Goal: Task Accomplishment & Management: Complete application form

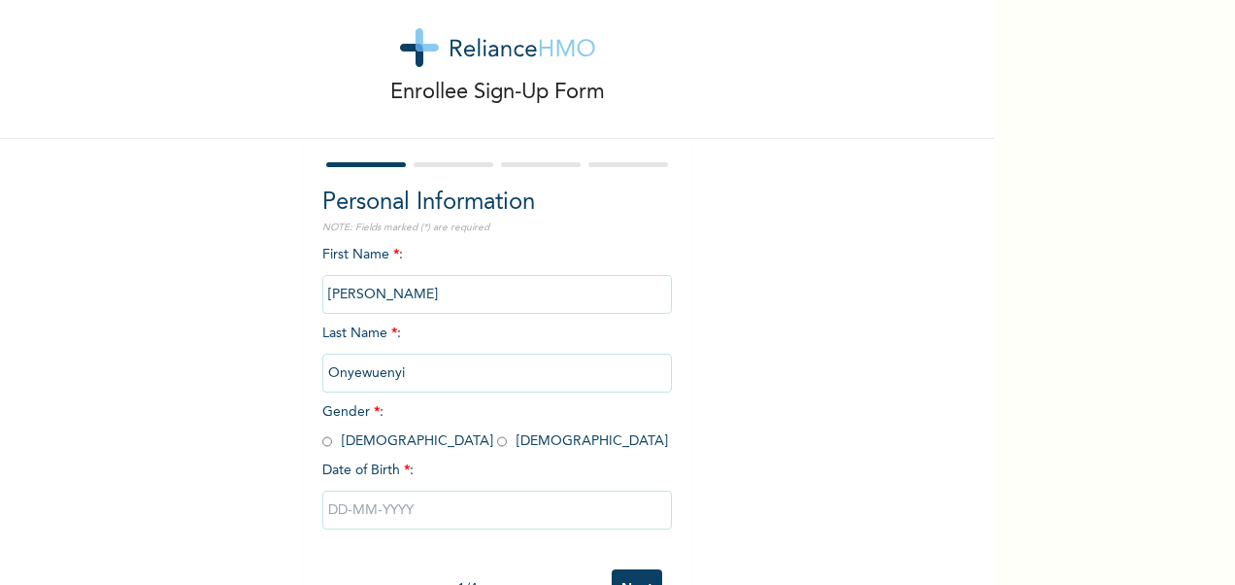
scroll to position [39, 0]
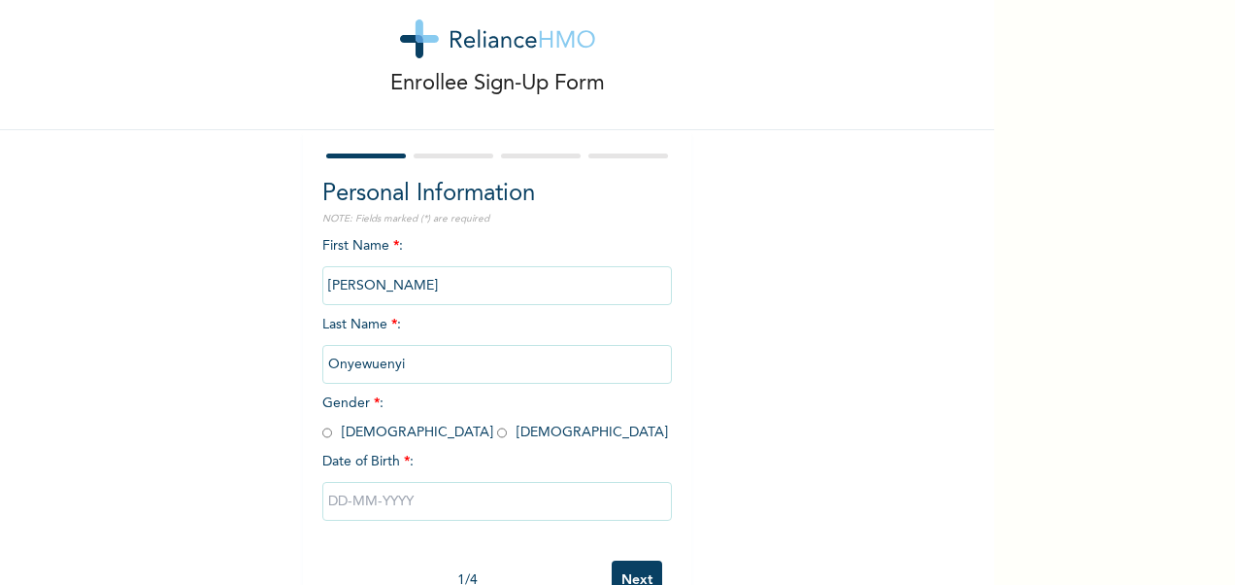
click at [497, 433] on input "radio" at bounding box center [502, 432] width 10 height 18
radio input "true"
click at [422, 501] on input "text" at bounding box center [497, 501] width 350 height 39
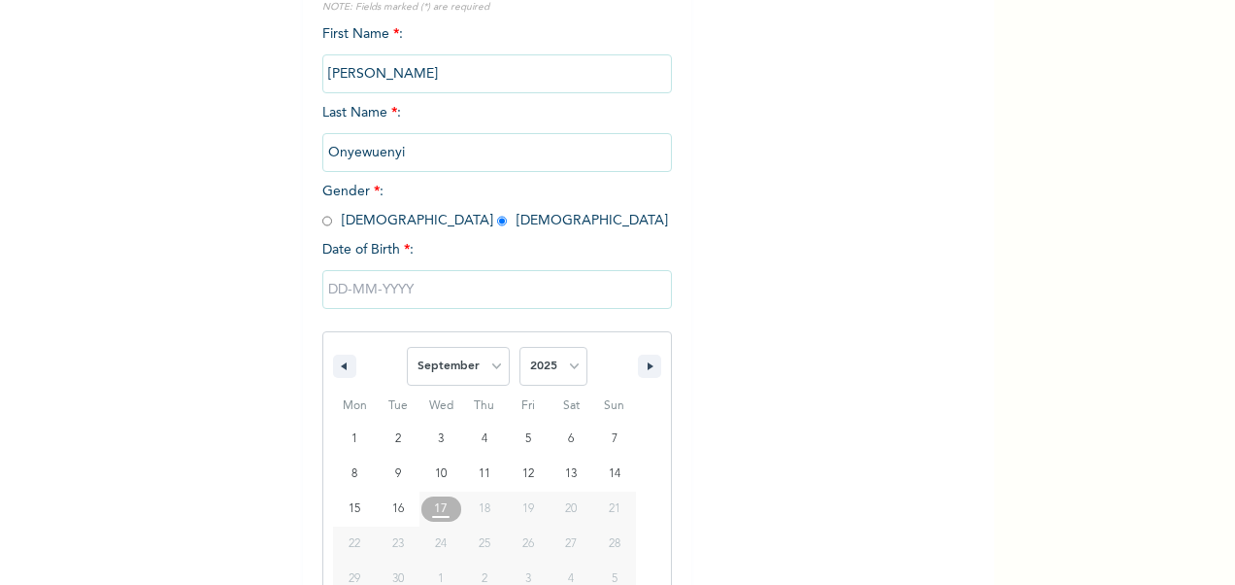
scroll to position [299, 0]
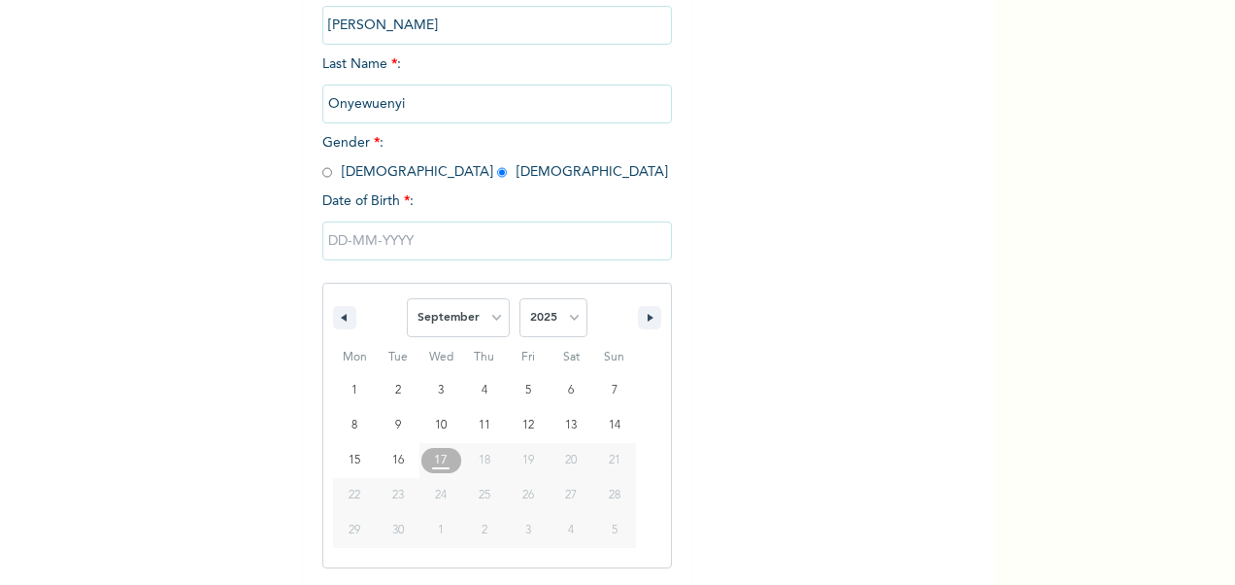
click at [434, 468] on span "17" at bounding box center [441, 460] width 14 height 35
click at [436, 462] on span "17" at bounding box center [441, 460] width 14 height 35
click at [491, 321] on select "January February March April May June July August September October November De…" at bounding box center [458, 317] width 103 height 39
select select "3"
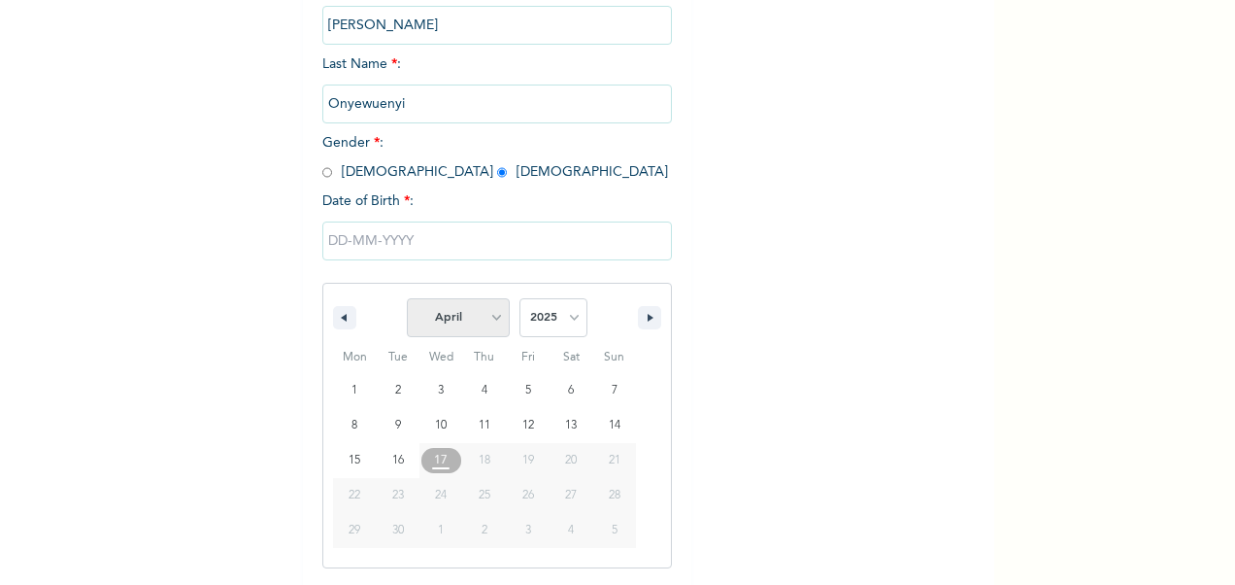
click at [407, 300] on select "January February March April May June July August September October November De…" at bounding box center [458, 317] width 103 height 39
type input "[DATE]"
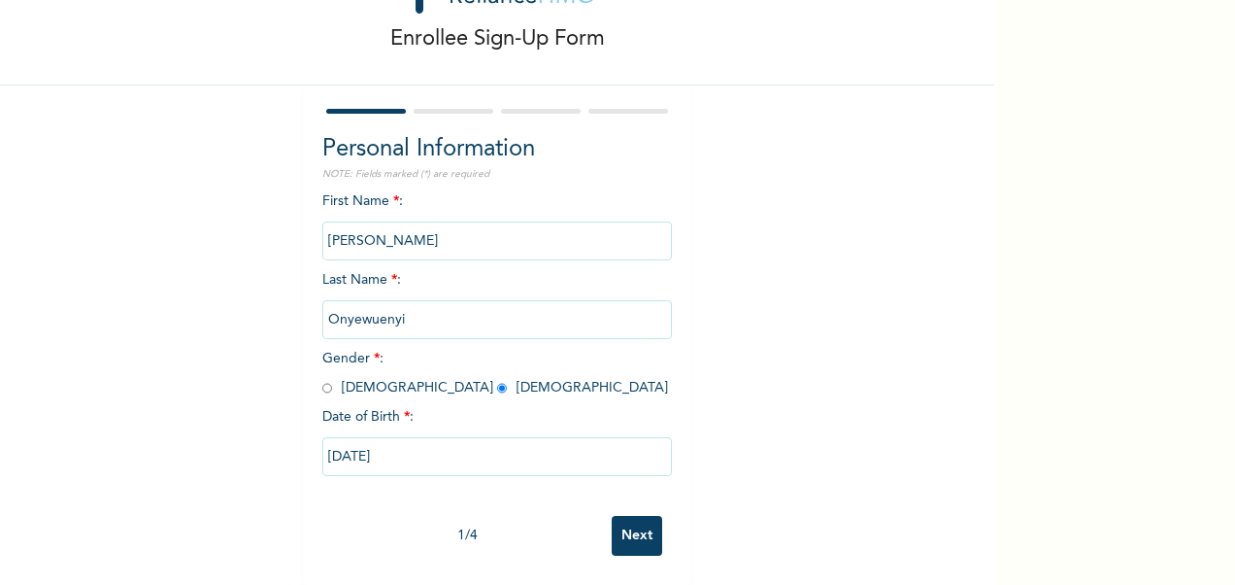
click at [402, 443] on input "[DATE]" at bounding box center [497, 456] width 350 height 39
select select "3"
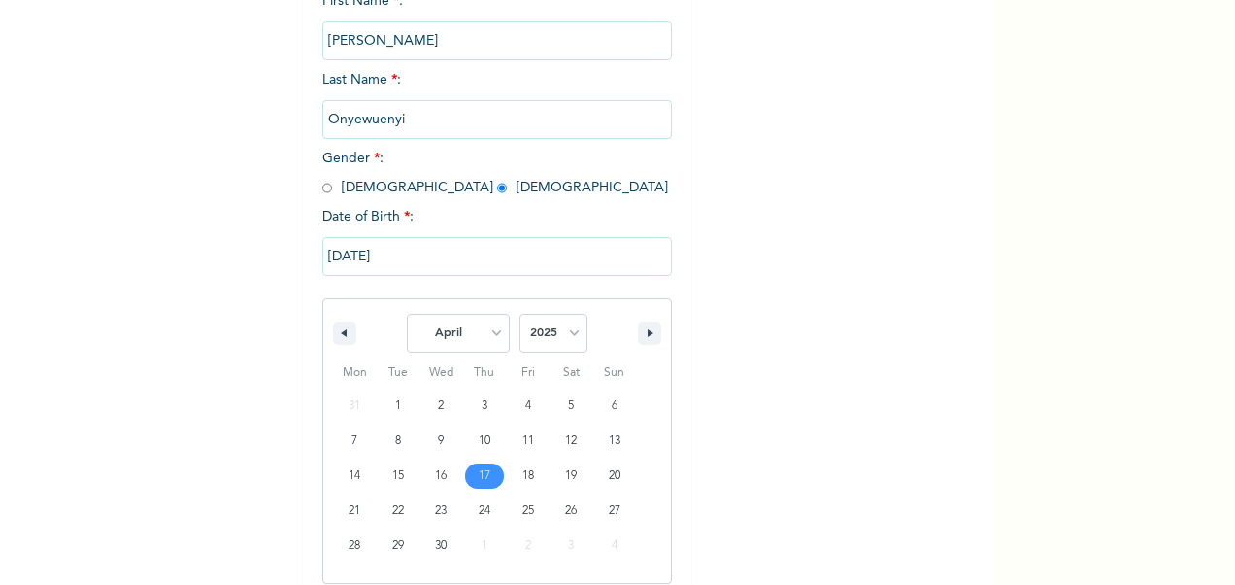
scroll to position [299, 0]
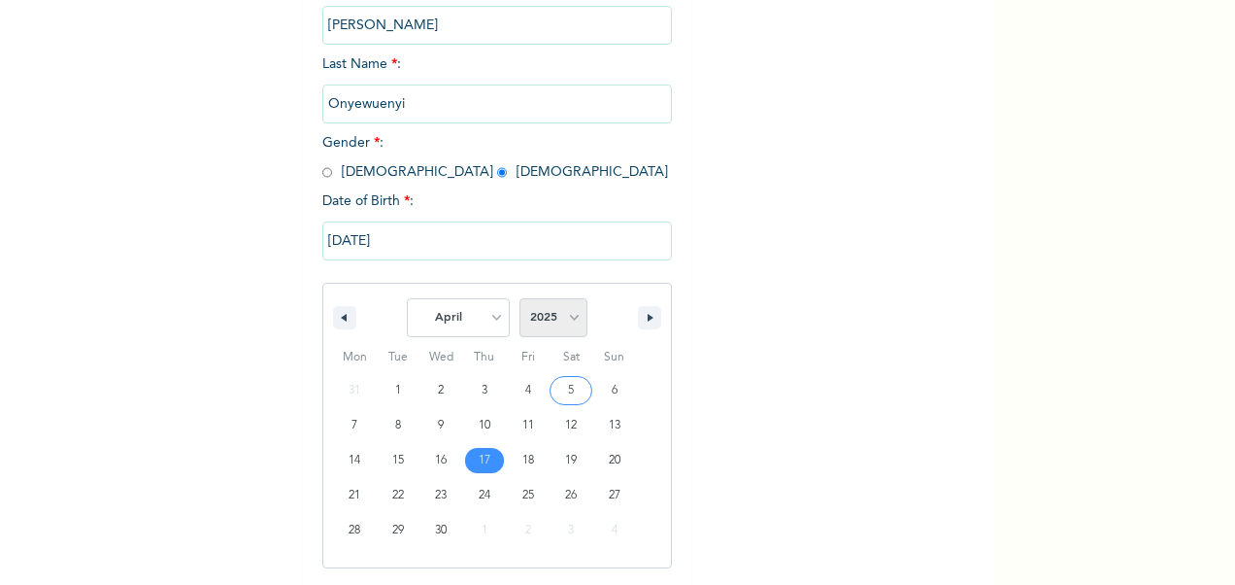
click at [567, 323] on select "2025 2024 2023 2022 2021 2020 2019 2018 2017 2016 2015 2014 2013 2012 2011 2010…" at bounding box center [554, 317] width 68 height 39
select select "1996"
click at [520, 300] on select "2025 2024 2023 2022 2021 2020 2019 2018 2017 2016 2015 2014 2013 2012 2011 2010…" at bounding box center [554, 317] width 68 height 39
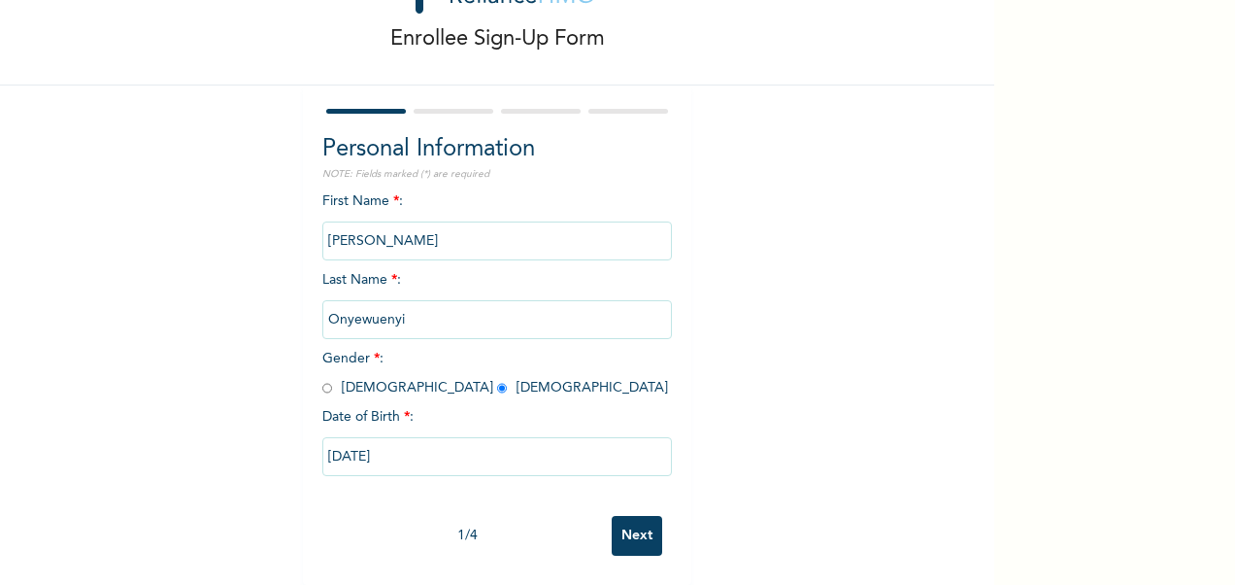
scroll to position [101, 0]
click at [468, 438] on input "[DATE]" at bounding box center [497, 456] width 350 height 39
select select "3"
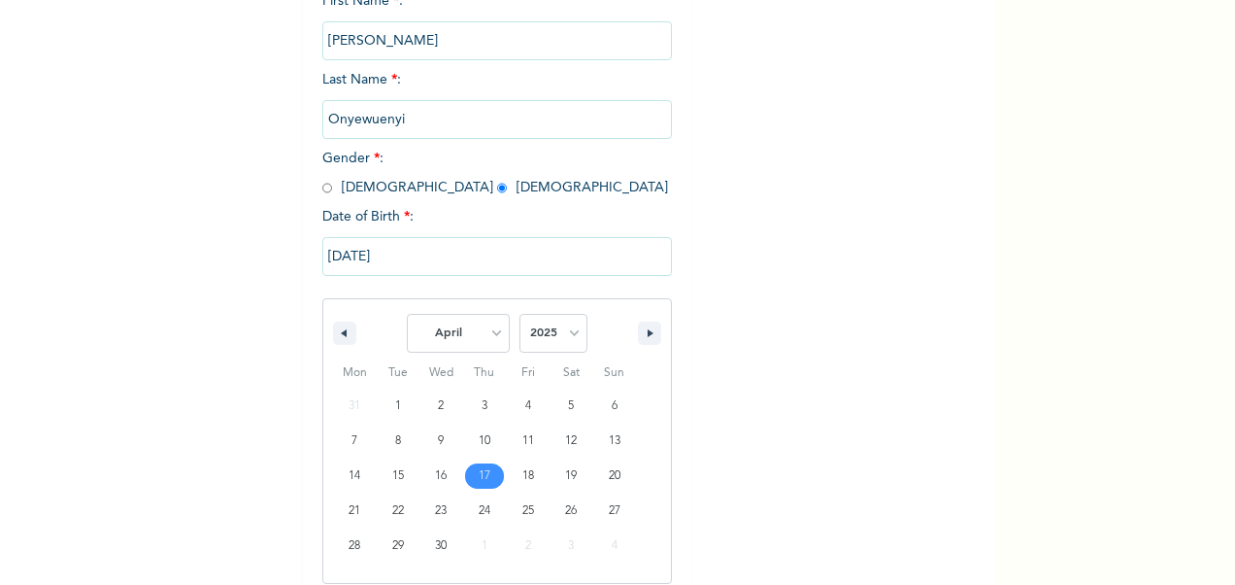
scroll to position [299, 0]
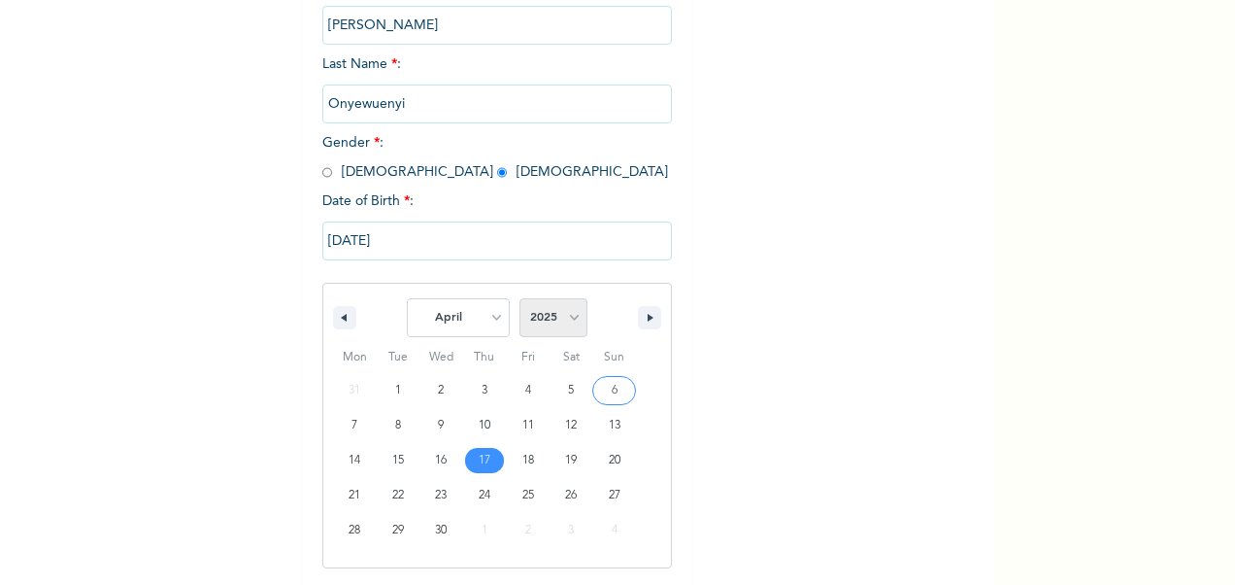
click at [570, 326] on select "2025 2024 2023 2022 2021 2020 2019 2018 2017 2016 2015 2014 2013 2012 2011 2010…" at bounding box center [554, 317] width 68 height 39
select select "1996"
click at [520, 300] on select "2025 2024 2023 2022 2021 2020 2019 2018 2017 2016 2015 2014 2013 2012 2011 2010…" at bounding box center [554, 317] width 68 height 39
click at [413, 249] on input "[DATE]" at bounding box center [497, 240] width 350 height 39
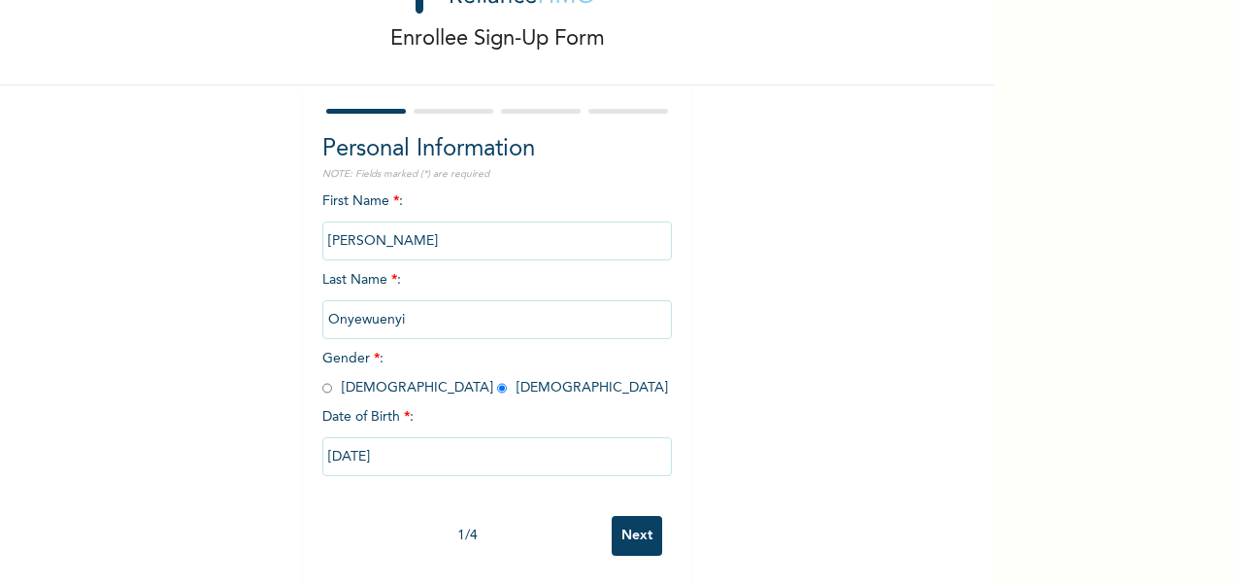
scroll to position [101, 0]
click at [403, 452] on input "[DATE]" at bounding box center [497, 456] width 350 height 39
select select "3"
click at [403, 452] on input "[DATE]" at bounding box center [497, 456] width 350 height 39
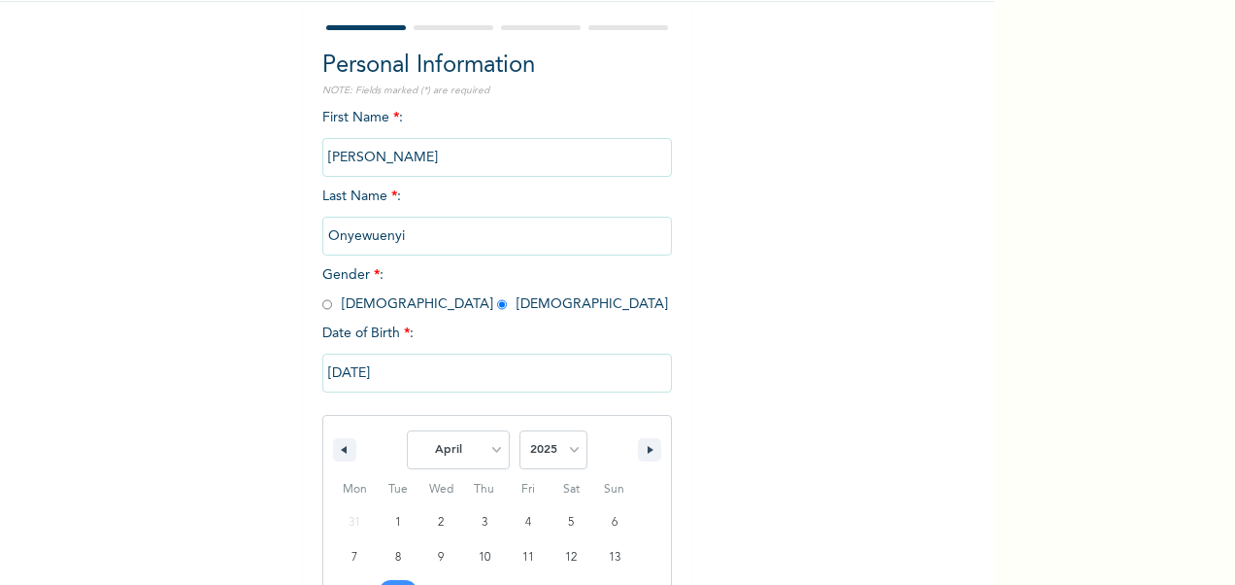
type input "[DATE]"
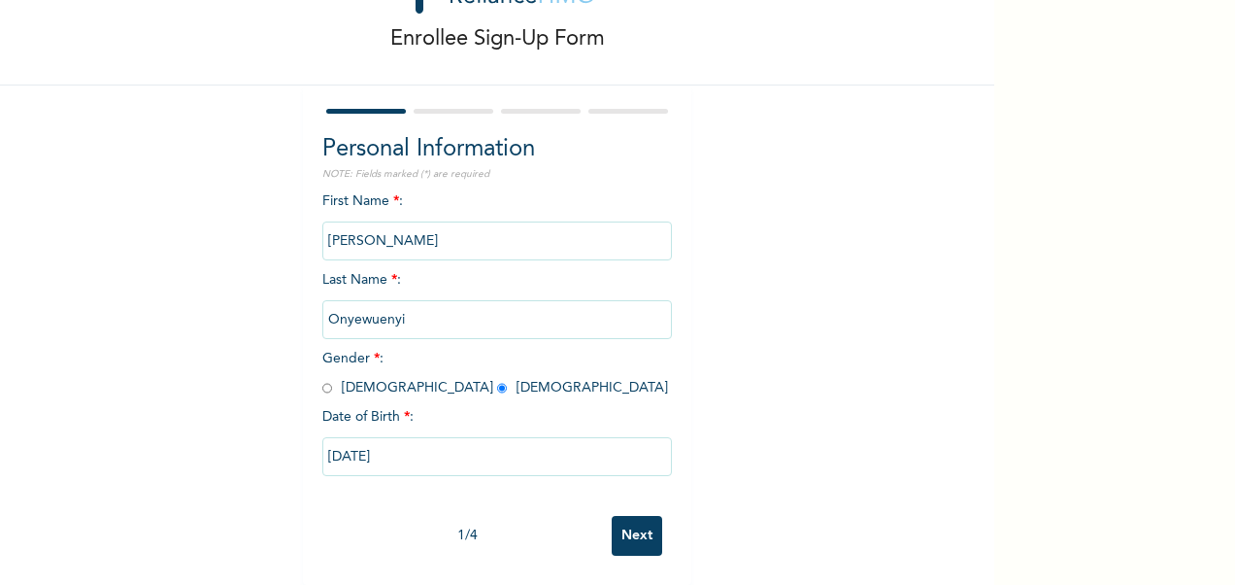
click at [403, 452] on input "[DATE]" at bounding box center [497, 456] width 350 height 39
select select "3"
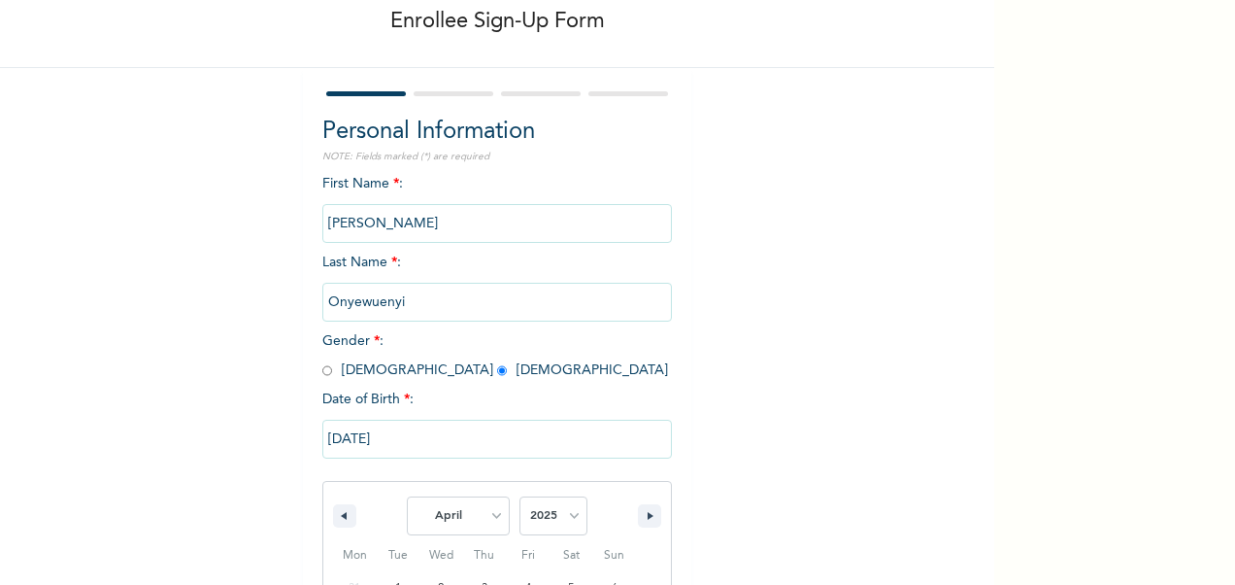
scroll to position [299, 0]
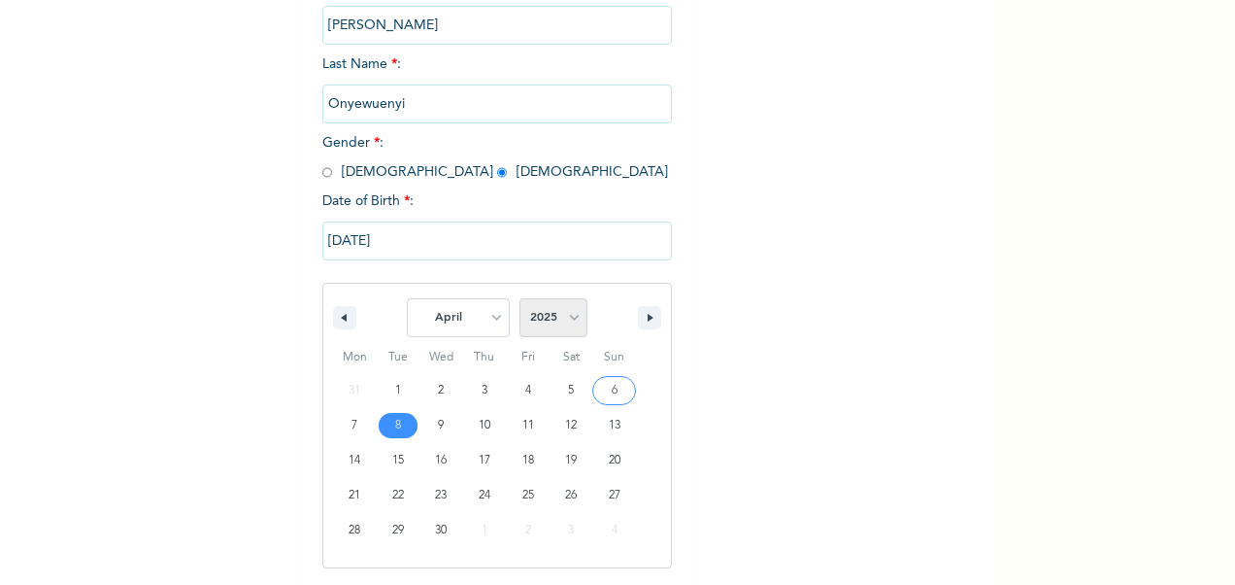
click at [571, 324] on select "2025 2024 2023 2022 2021 2020 2019 2018 2017 2016 2015 2014 2013 2012 2011 2010…" at bounding box center [554, 317] width 68 height 39
click at [402, 246] on input "[DATE]" at bounding box center [497, 240] width 350 height 39
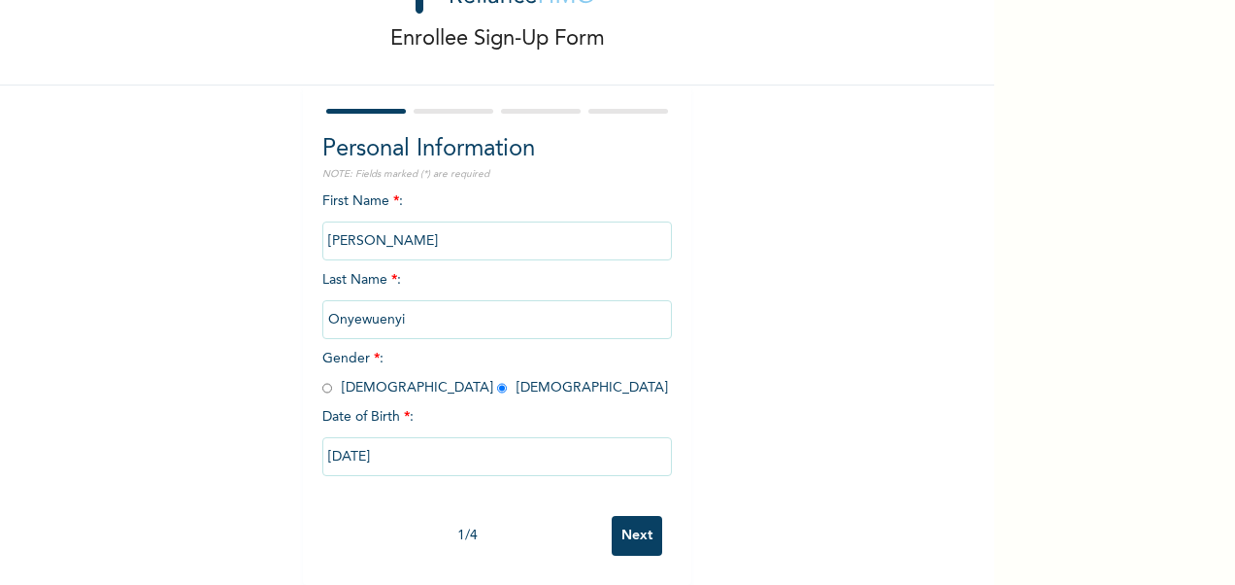
click at [357, 441] on input "[DATE]" at bounding box center [497, 456] width 350 height 39
select select "3"
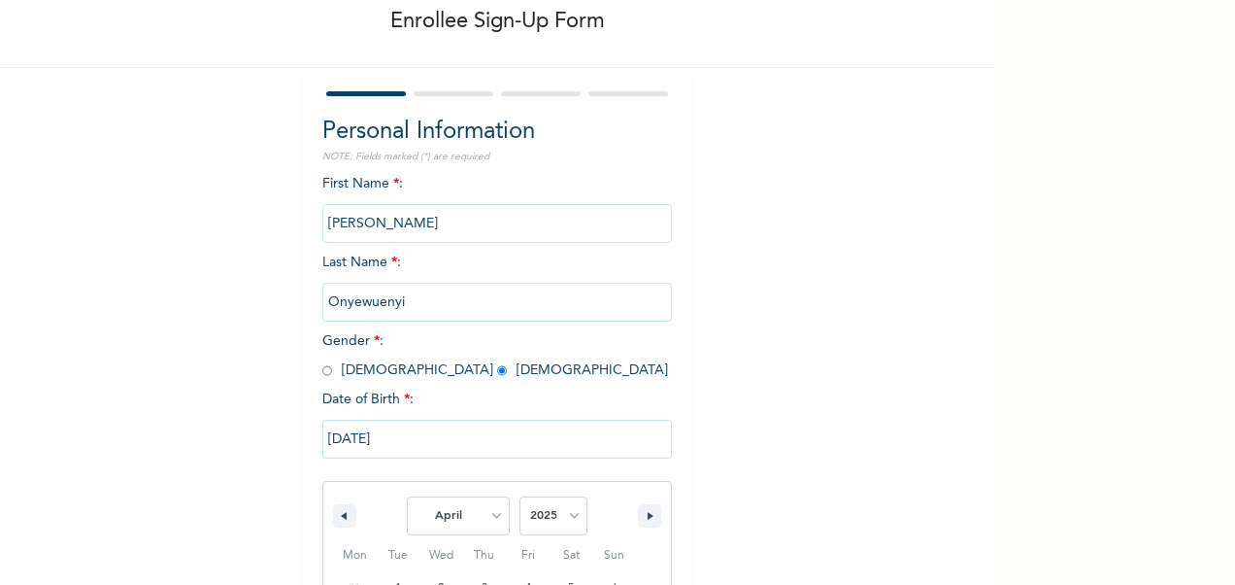
scroll to position [299, 0]
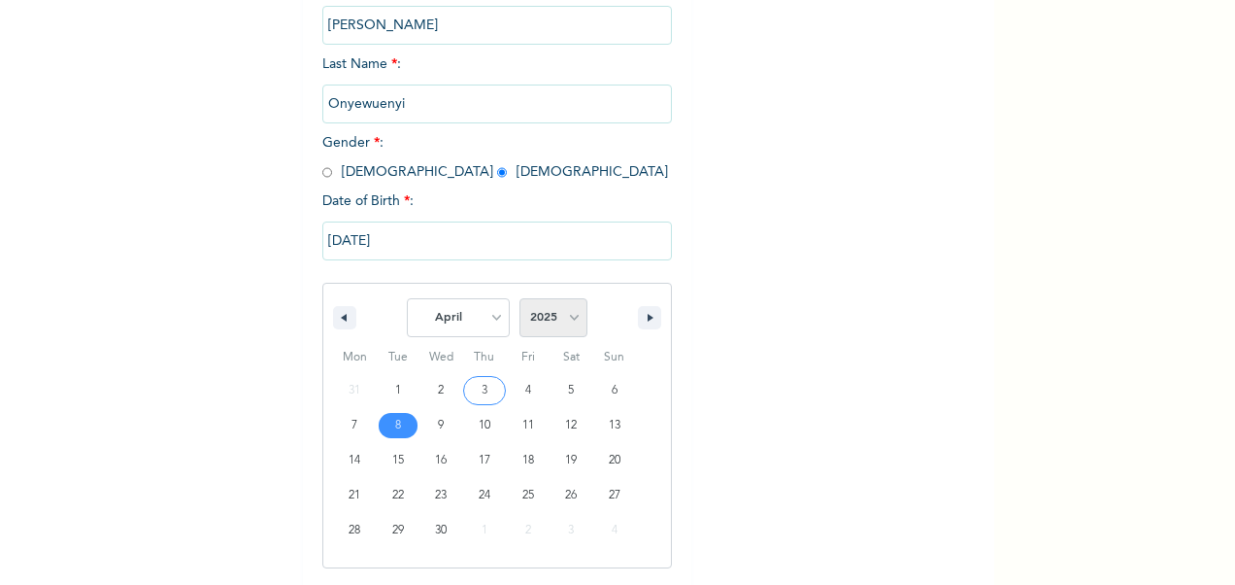
click at [560, 319] on select "2025 2024 2023 2022 2021 2020 2019 2018 2017 2016 2015 2014 2013 2012 2011 2010…" at bounding box center [554, 317] width 68 height 39
select select "1996"
click at [520, 300] on select "2025 2024 2023 2022 2021 2020 2019 2018 2017 2016 2015 2014 2013 2012 2011 2010…" at bounding box center [554, 317] width 68 height 39
type input "[DATE]"
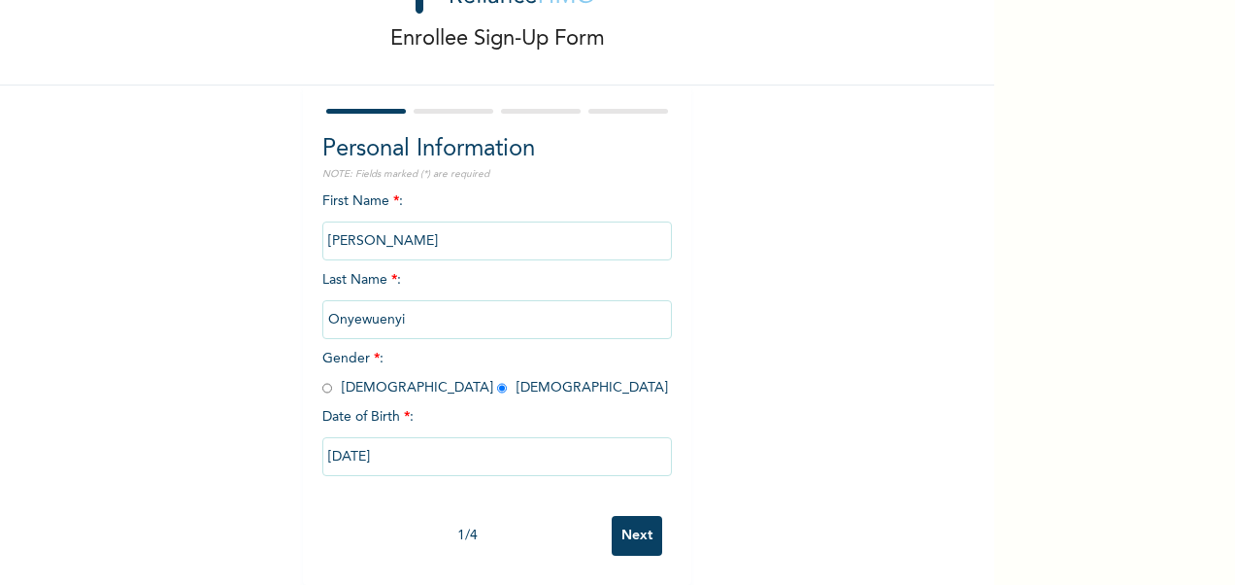
scroll to position [101, 0]
click at [631, 517] on input "Next" at bounding box center [637, 536] width 51 height 40
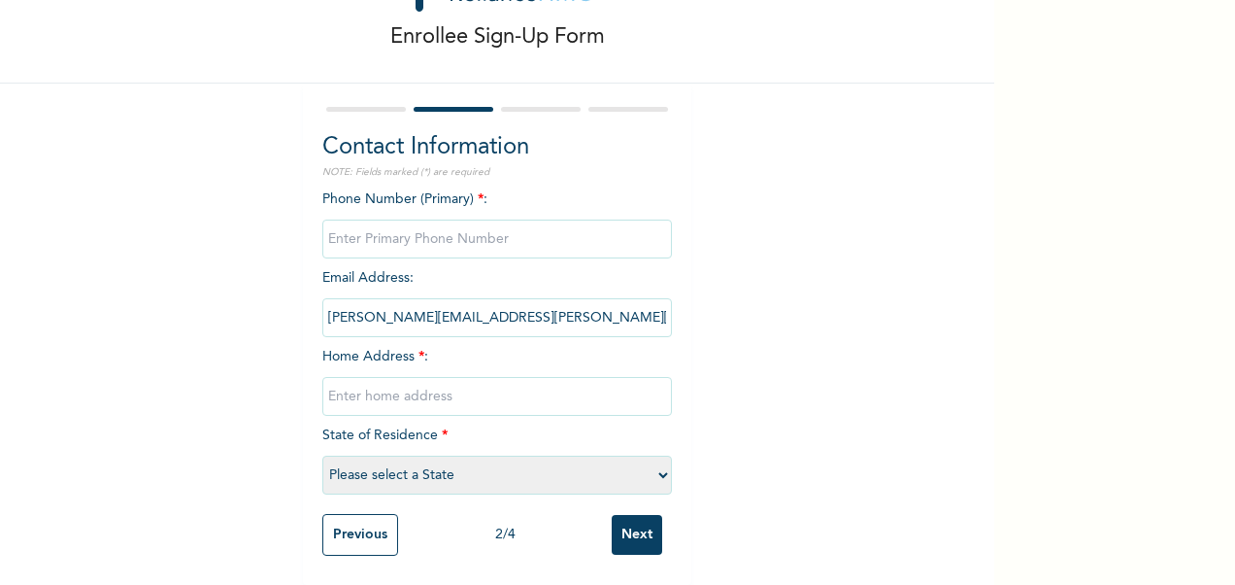
click at [384, 107] on div at bounding box center [366, 109] width 80 height 5
click at [406, 225] on input "phone" at bounding box center [497, 239] width 350 height 39
type input "07033802865"
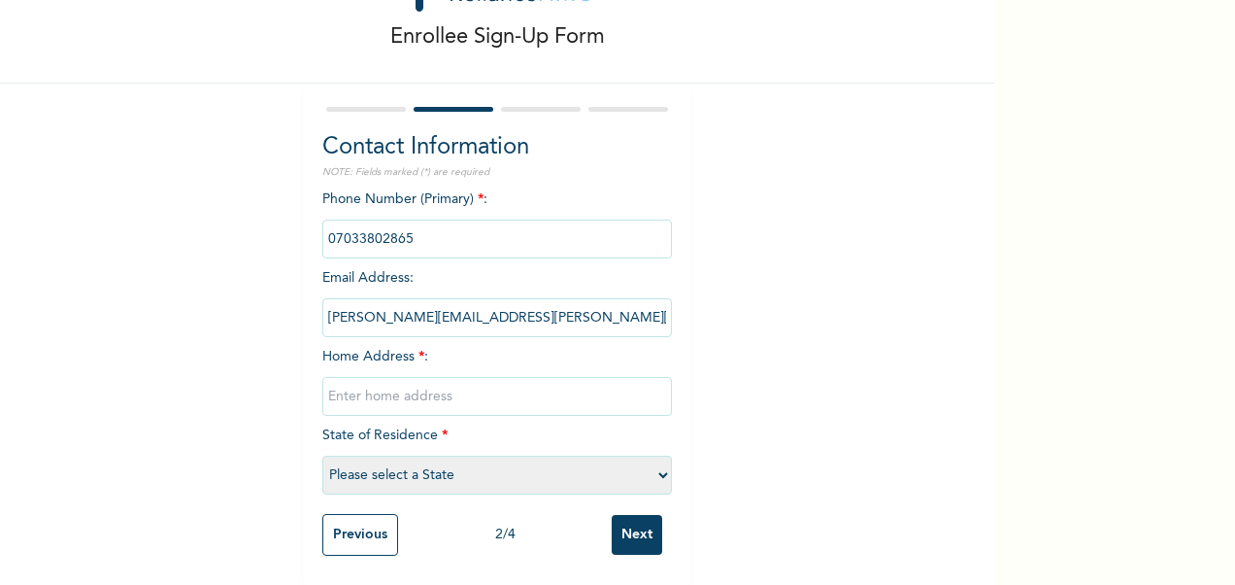
click at [433, 380] on input "text" at bounding box center [497, 396] width 350 height 39
type input "1"
type input "[PERSON_NAME] L.G.A Imo State"
click at [466, 456] on select "Please select a State [PERSON_NAME] (FCT) [PERSON_NAME] Ibom [GEOGRAPHIC_DATA] …" at bounding box center [497, 475] width 350 height 39
select select "25"
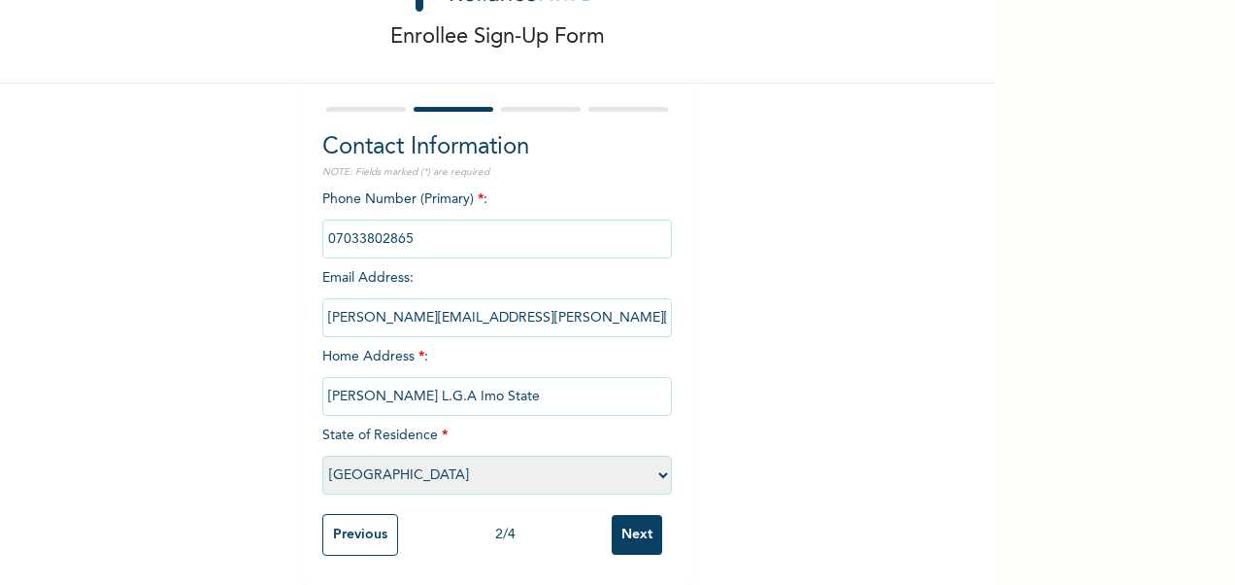
click at [322, 456] on select "Please select a State [PERSON_NAME] (FCT) [PERSON_NAME] Ibom [GEOGRAPHIC_DATA] …" at bounding box center [497, 475] width 350 height 39
click at [637, 515] on input "Next" at bounding box center [637, 535] width 51 height 40
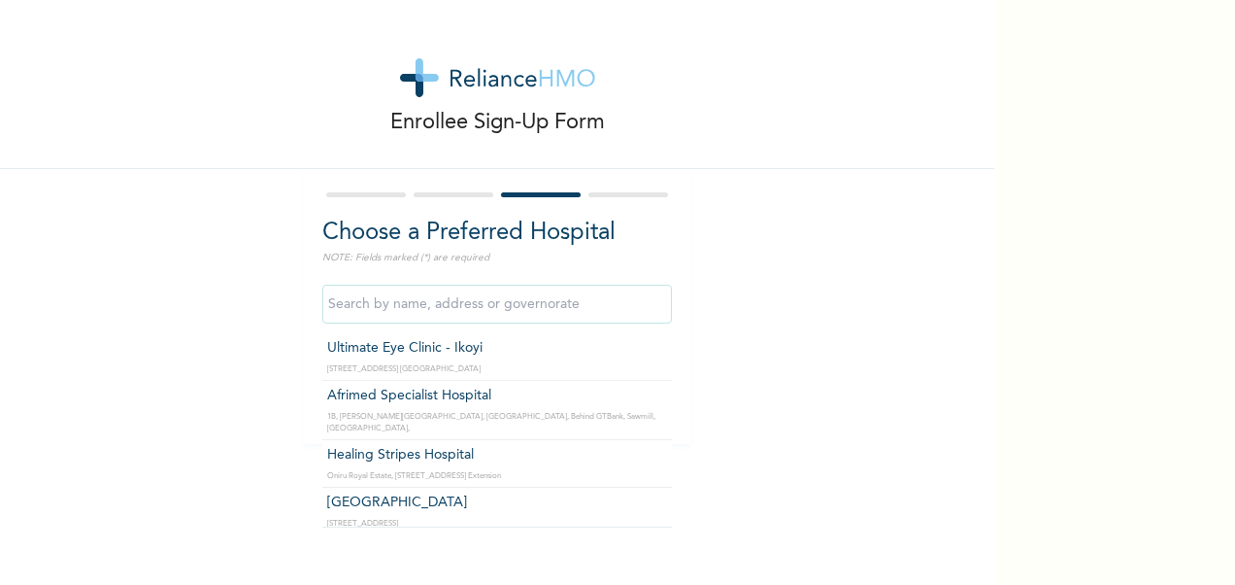
click at [460, 309] on input "text" at bounding box center [497, 304] width 350 height 39
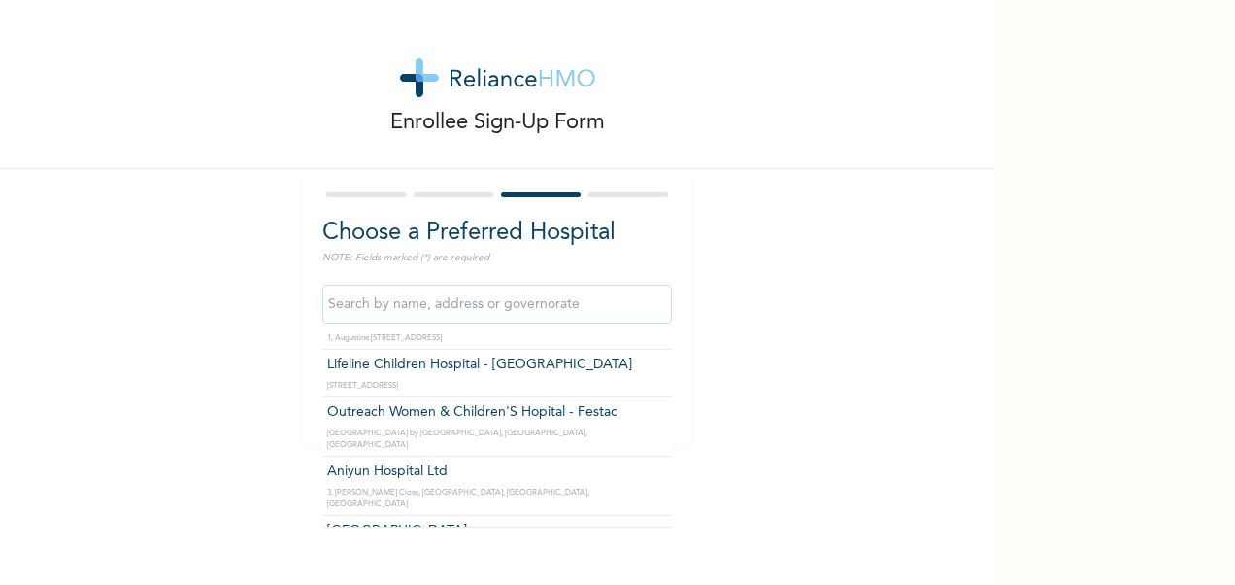
scroll to position [389, 0]
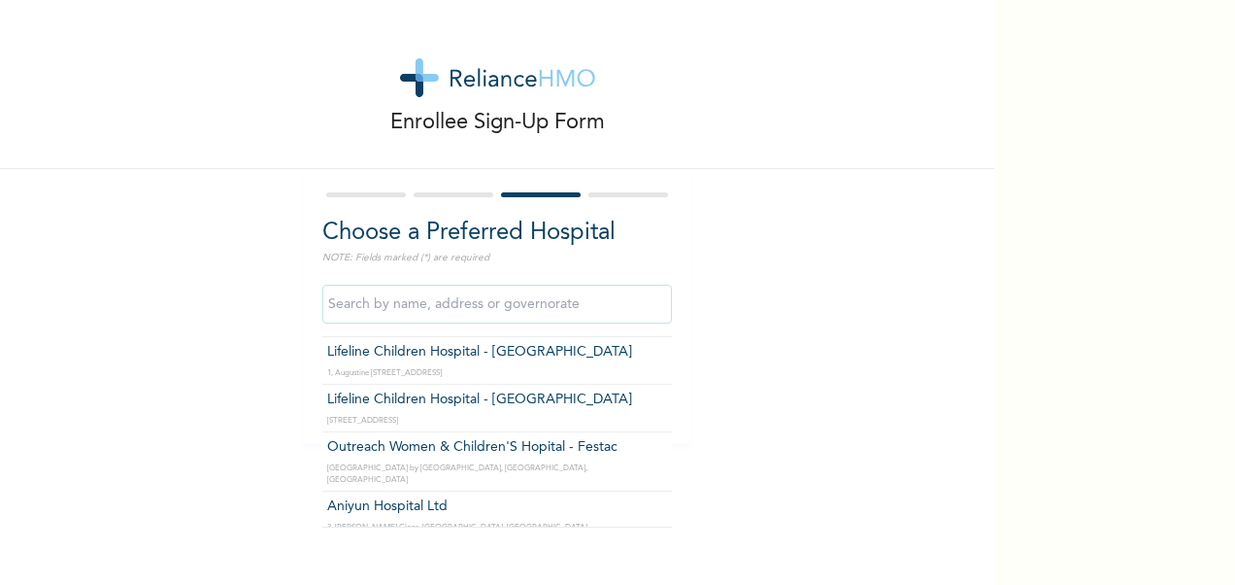
click at [614, 308] on input "text" at bounding box center [497, 304] width 350 height 39
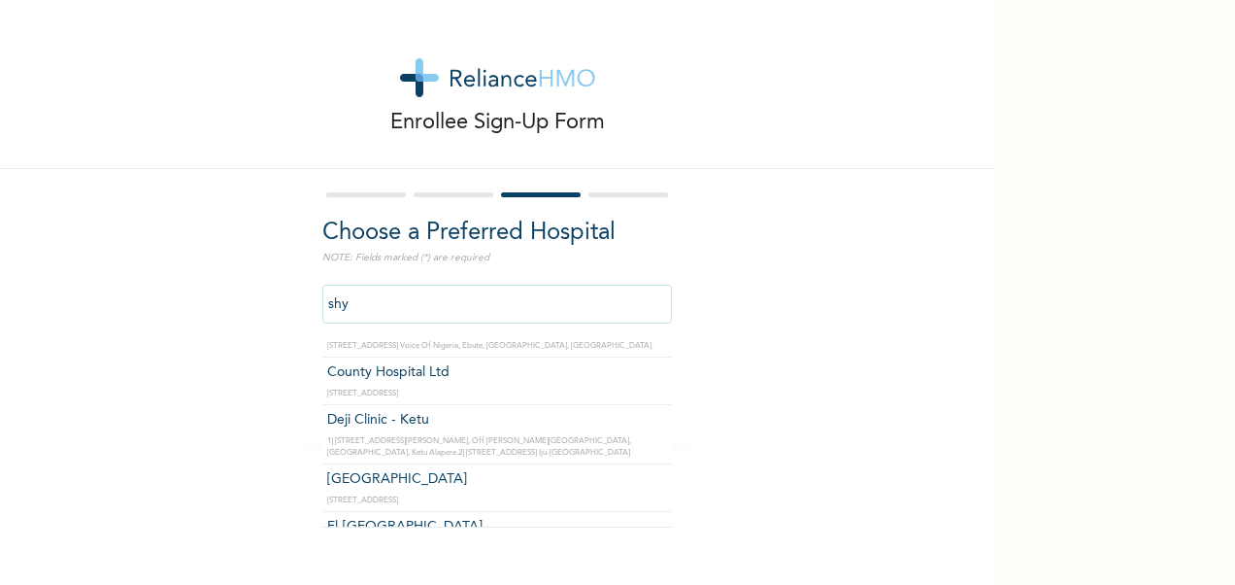
scroll to position [0, 0]
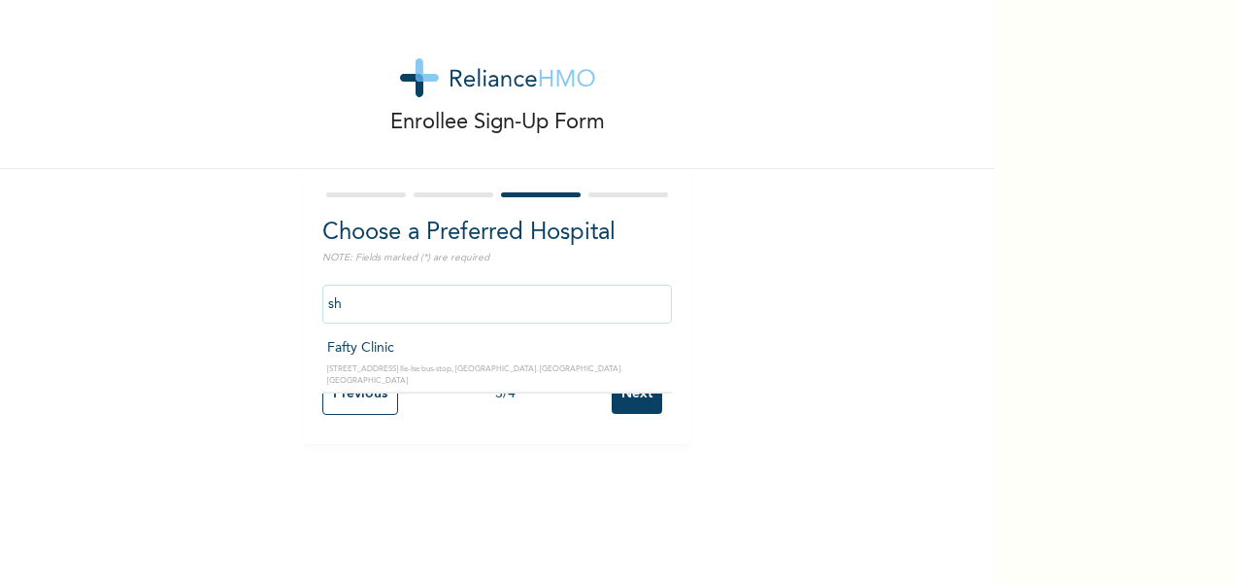
type input "s"
type input "p"
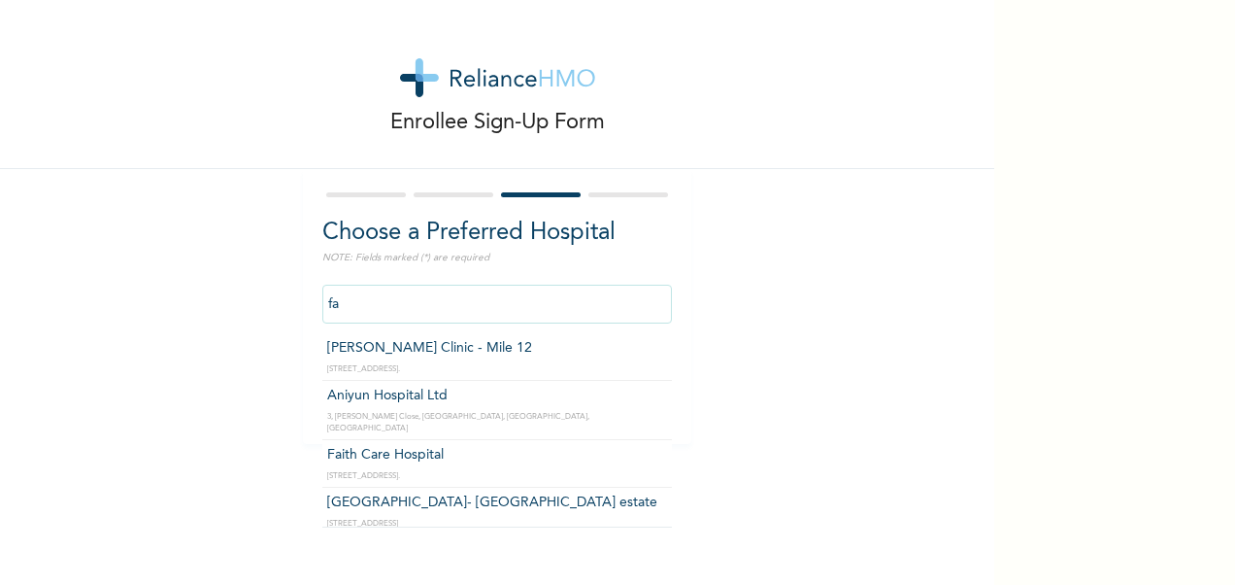
type input "f"
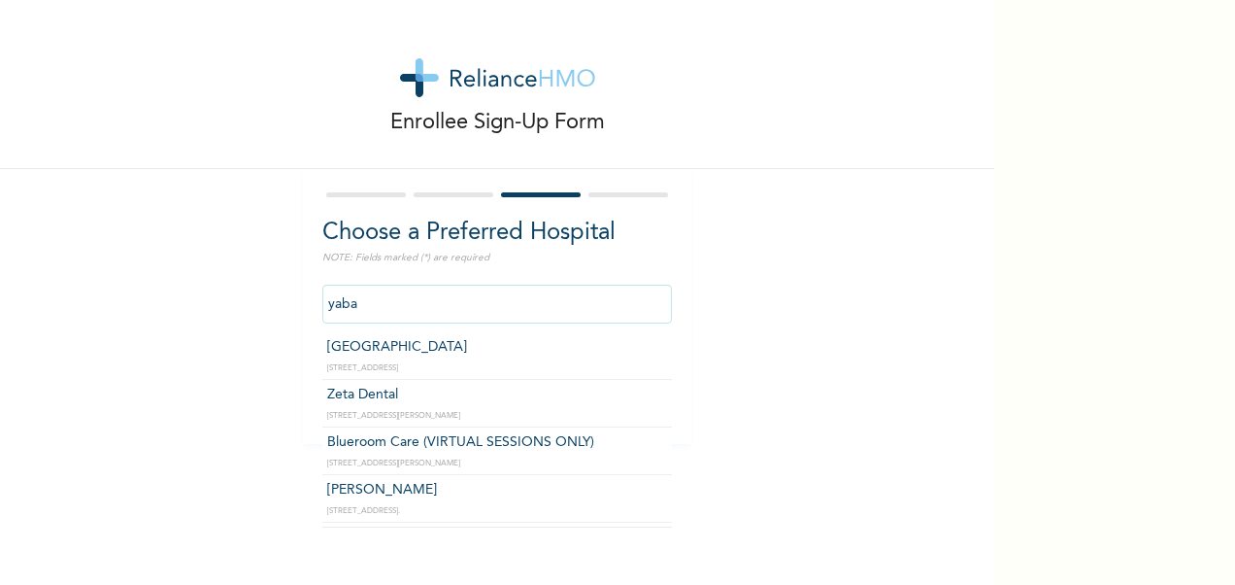
scroll to position [241, 0]
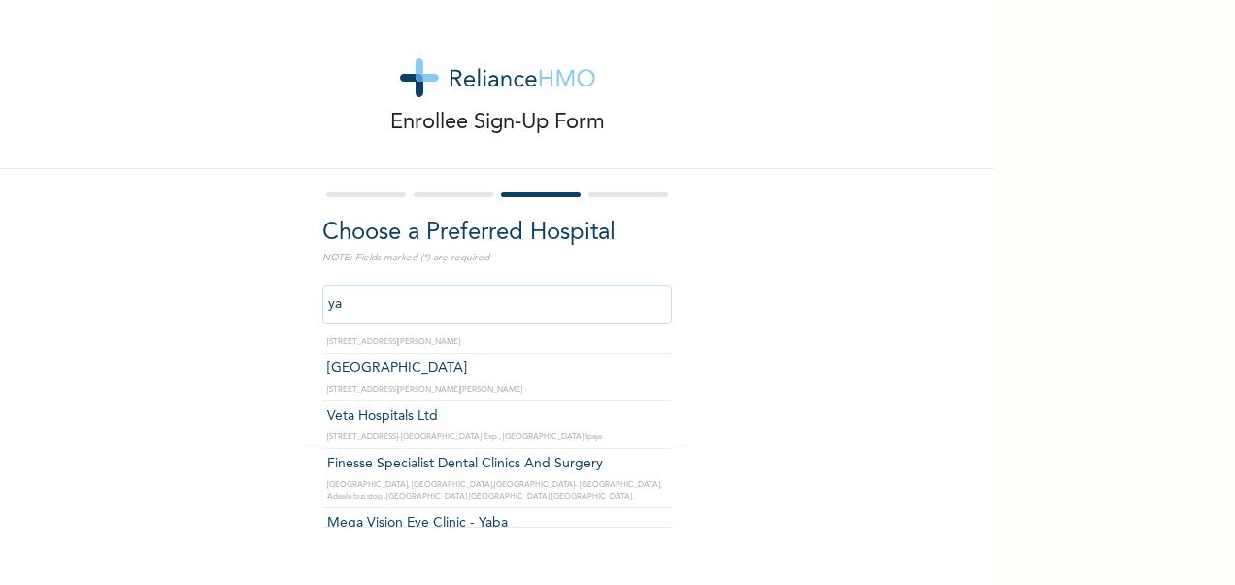
type input "y"
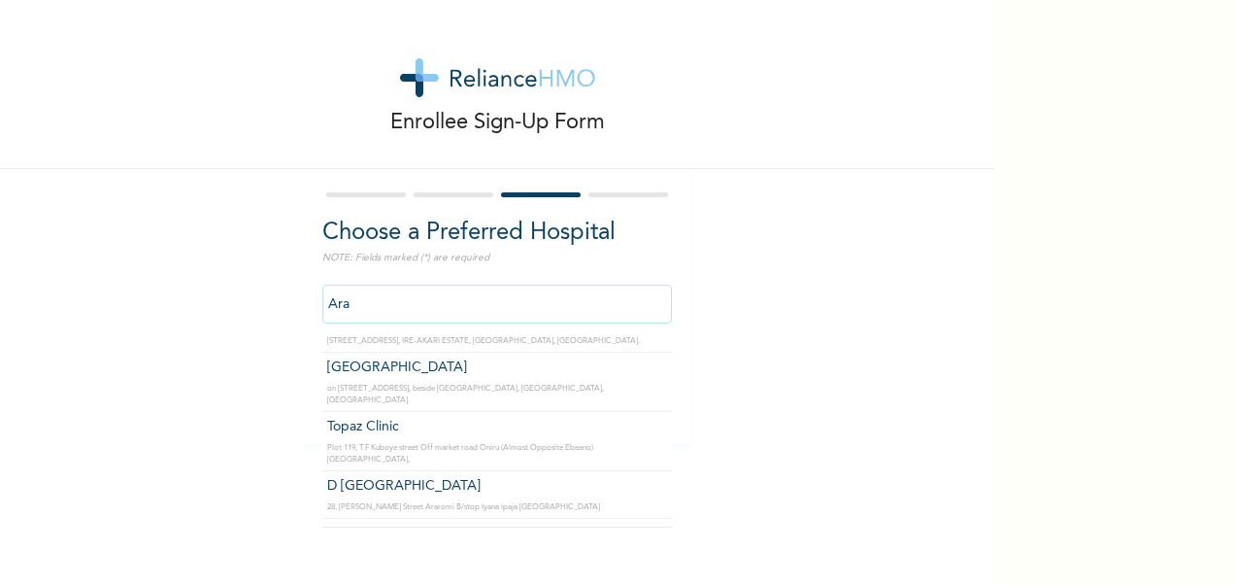
scroll to position [1885, 0]
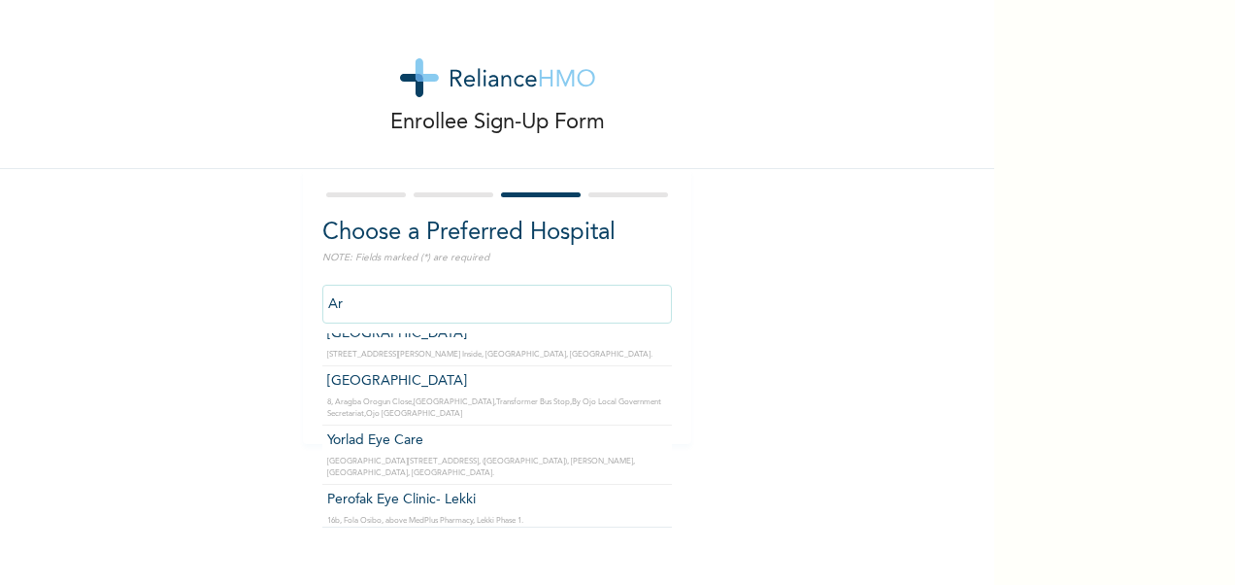
type input "A"
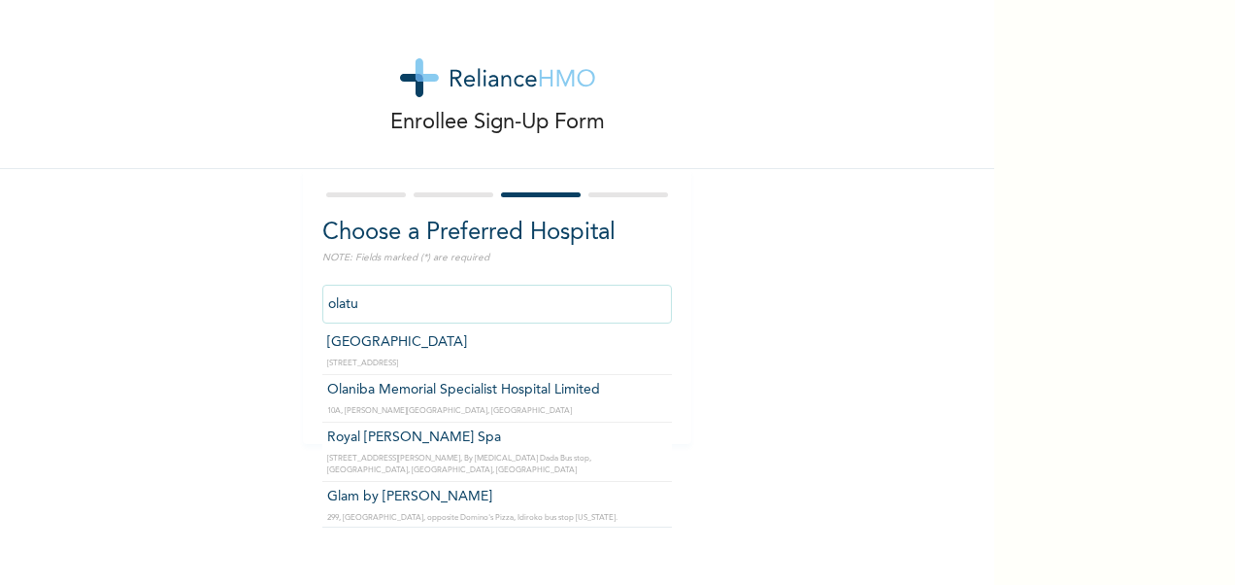
scroll to position [0, 0]
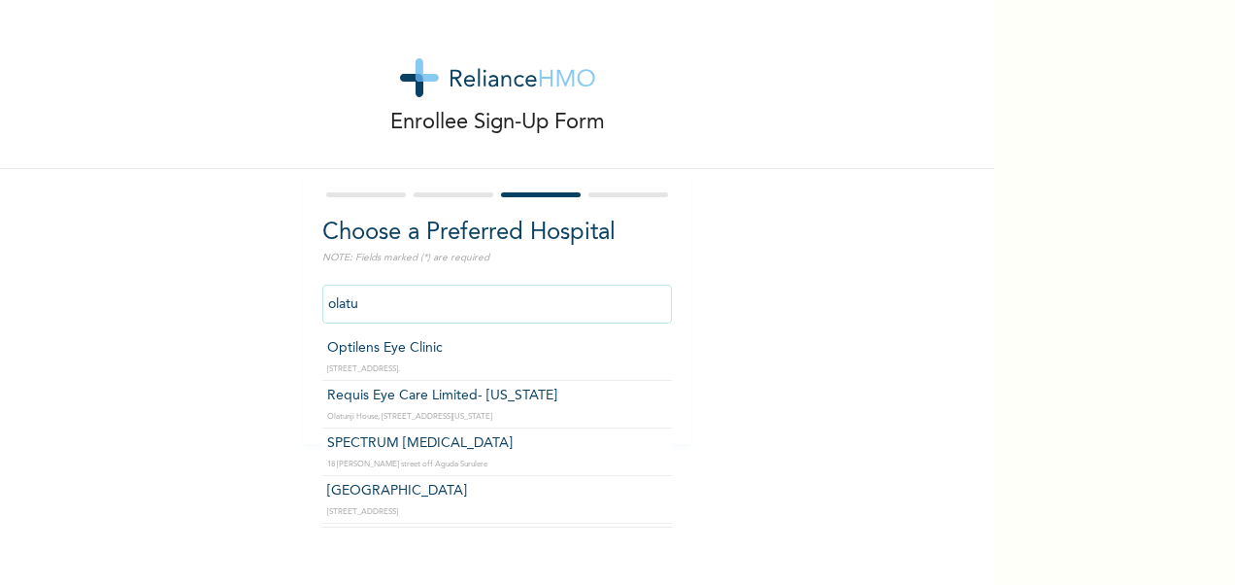
click at [434, 299] on input "olatu" at bounding box center [497, 304] width 350 height 39
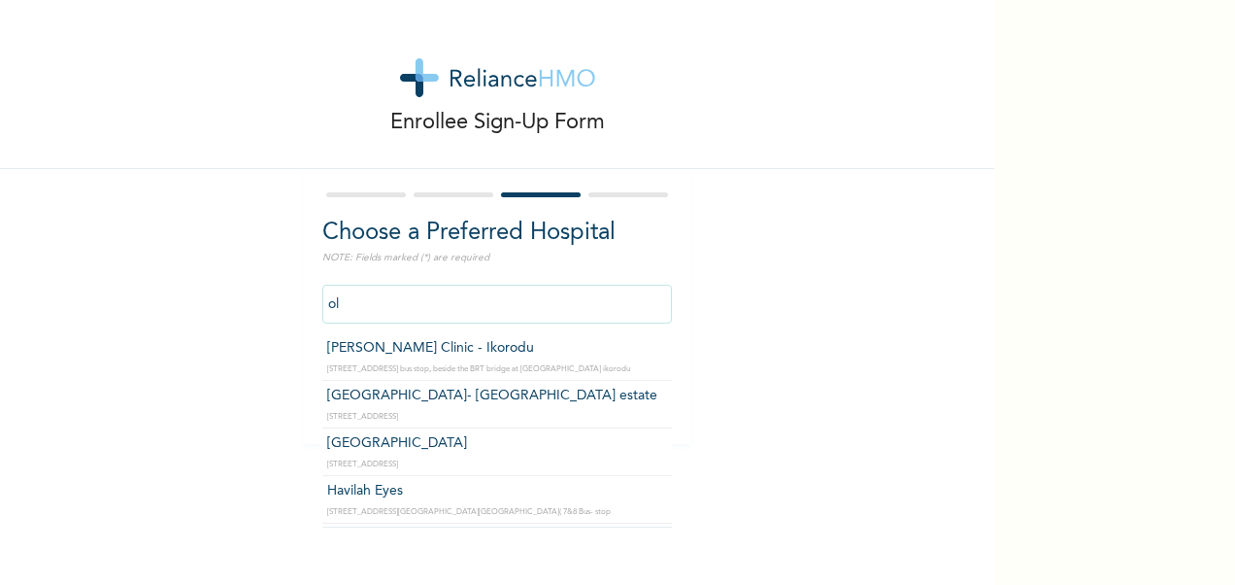
type input "o"
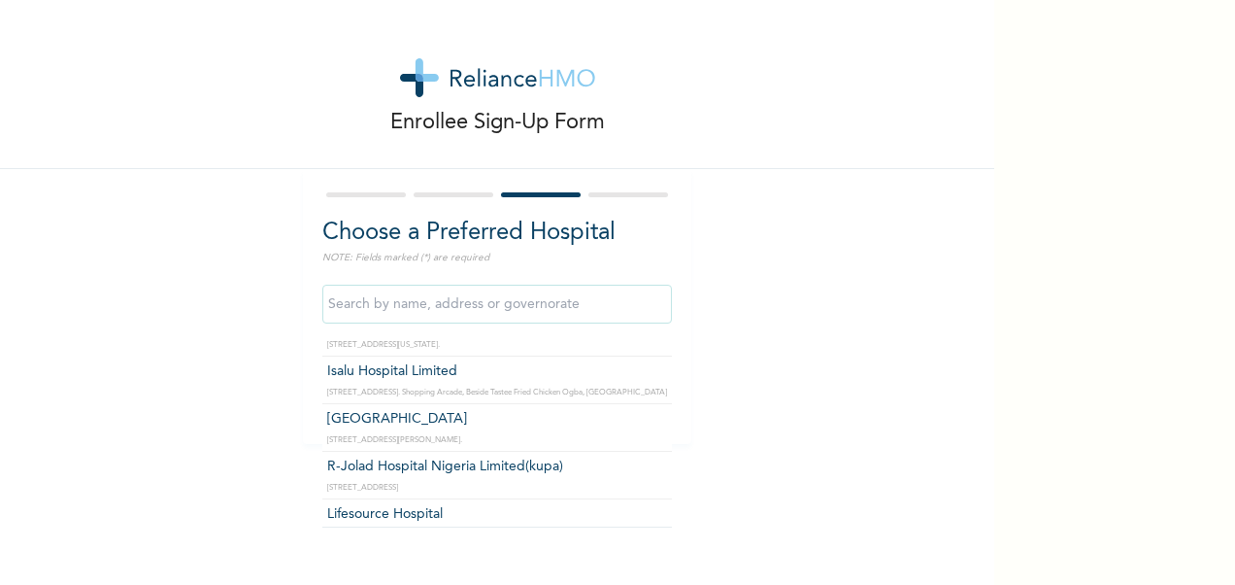
scroll to position [1295, 0]
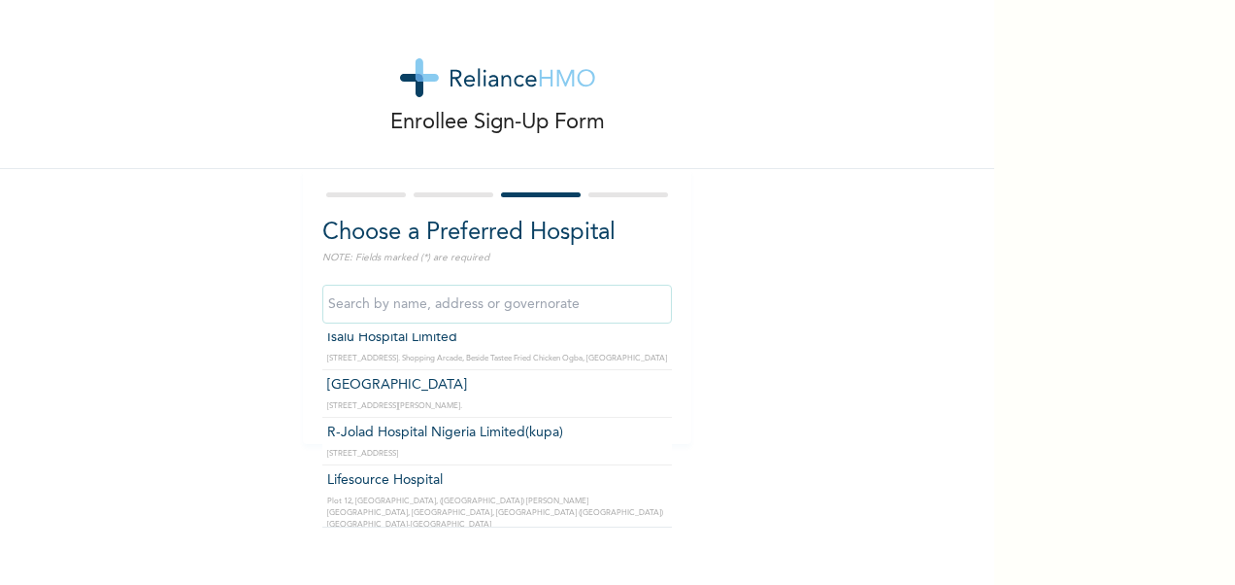
click at [507, 315] on input "text" at bounding box center [497, 304] width 350 height 39
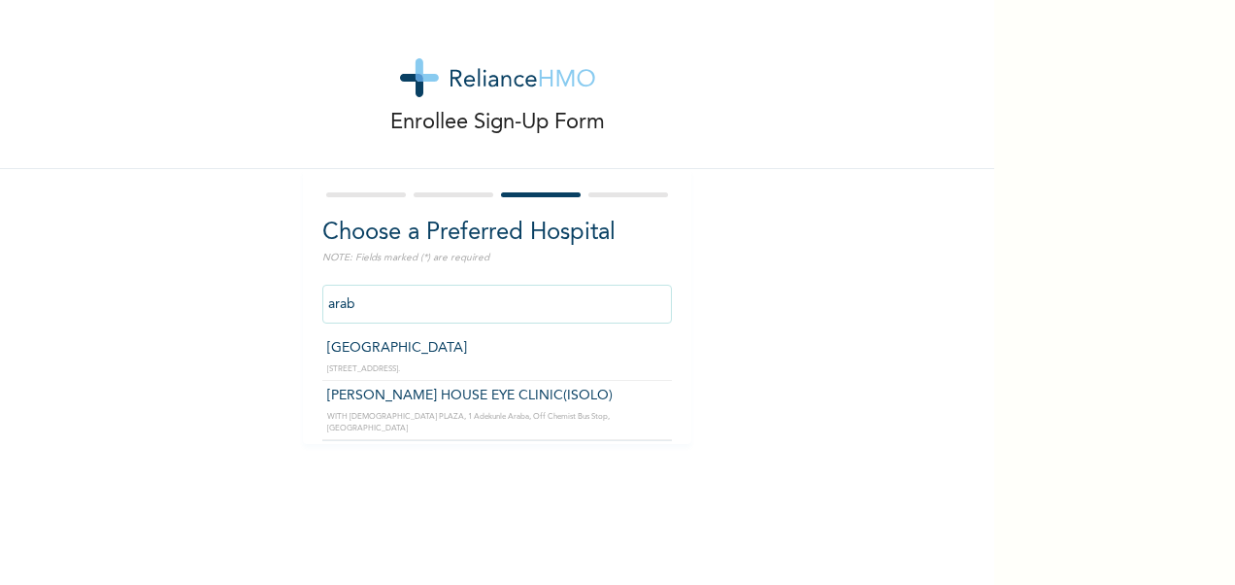
scroll to position [0, 0]
click at [397, 290] on input "araba" at bounding box center [497, 304] width 350 height 39
type input "a"
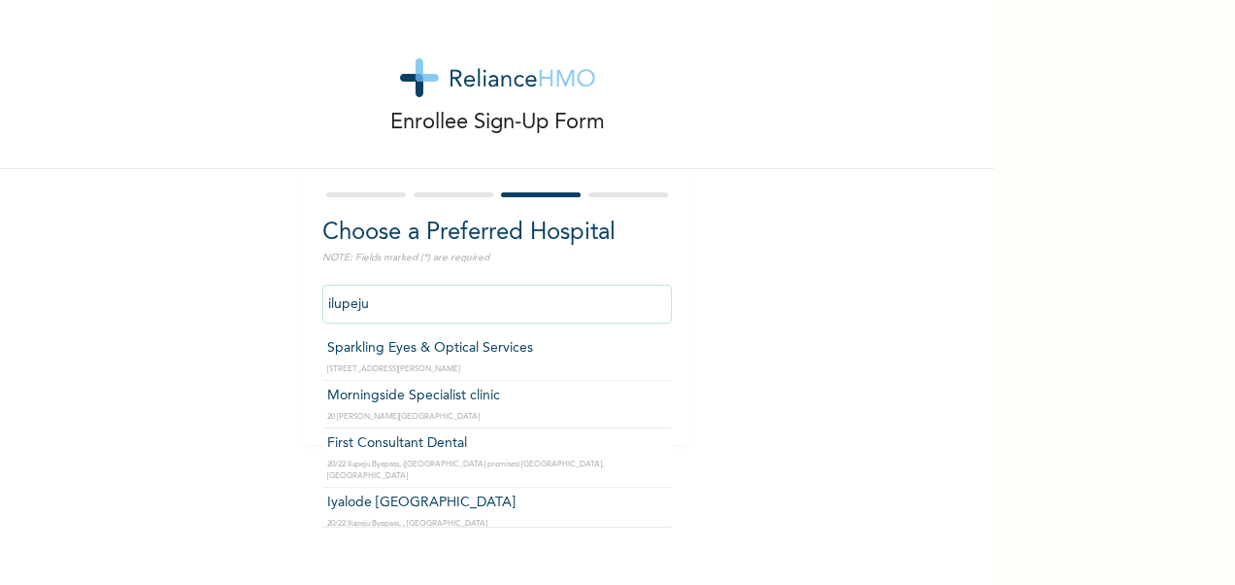
scroll to position [72, 0]
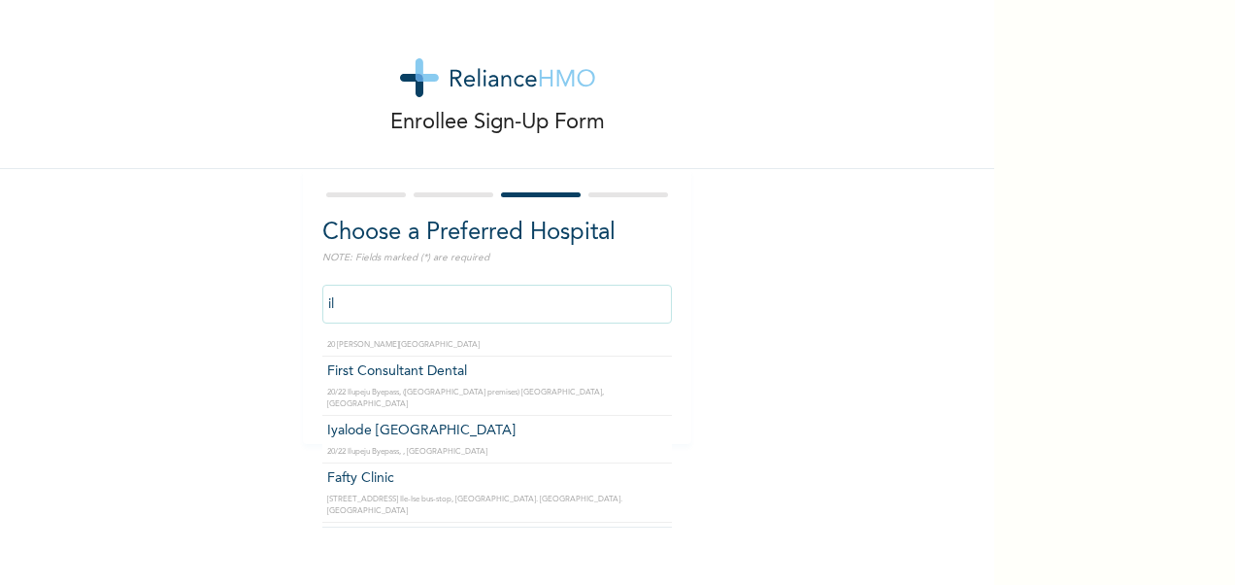
type input "i"
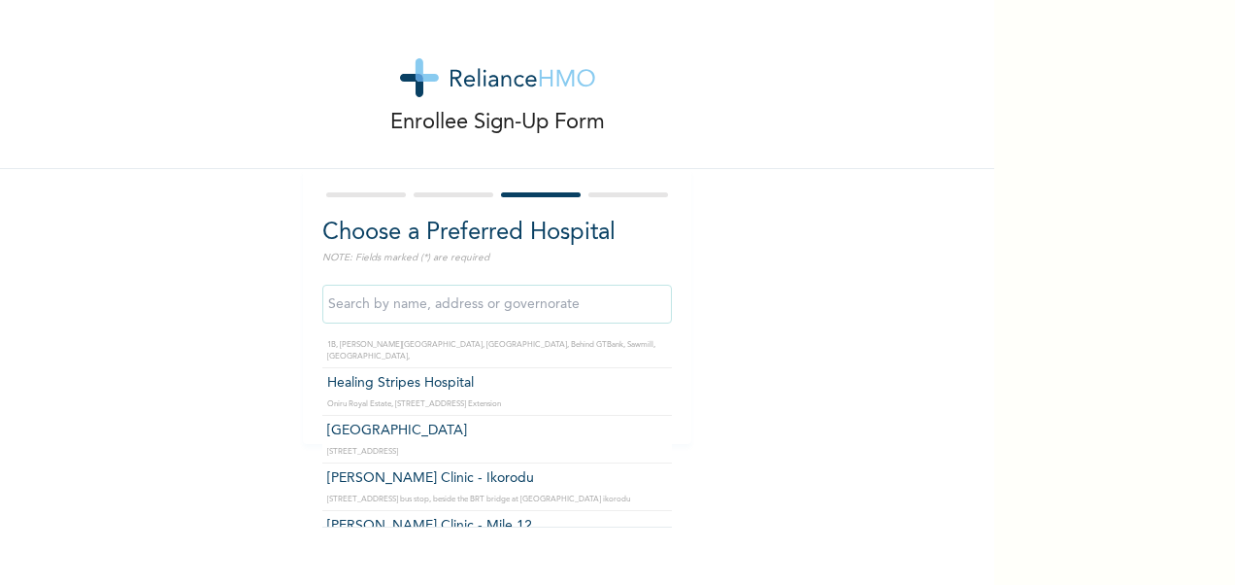
scroll to position [11065, 0]
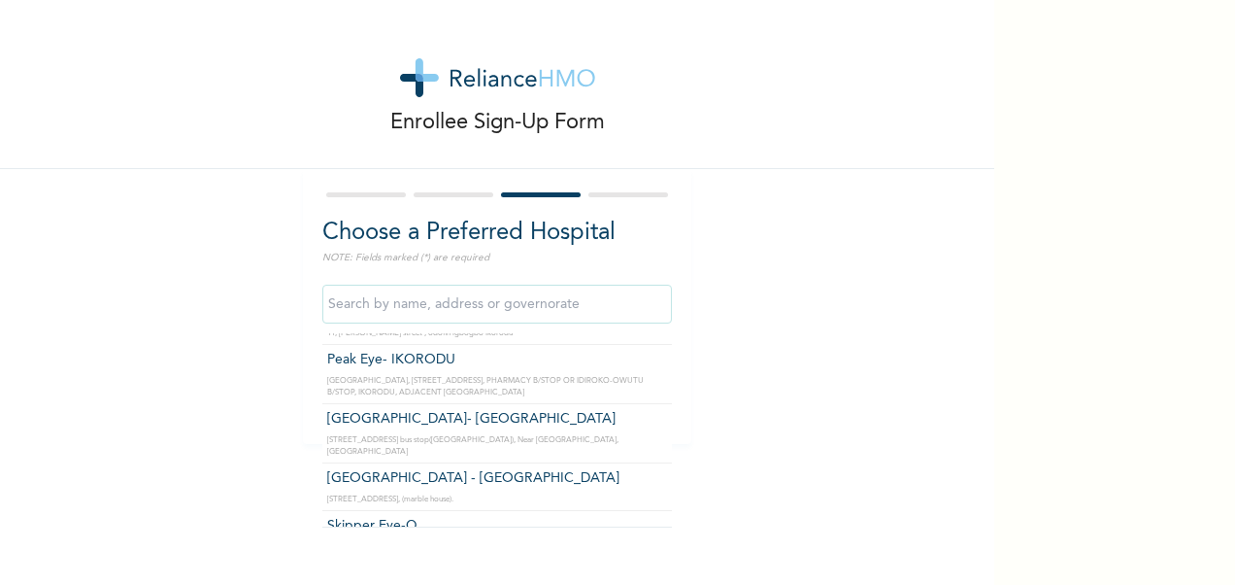
click at [474, 317] on input "text" at bounding box center [497, 304] width 350 height 39
click at [482, 317] on input "text" at bounding box center [497, 304] width 350 height 39
click at [524, 318] on input "text" at bounding box center [497, 304] width 350 height 39
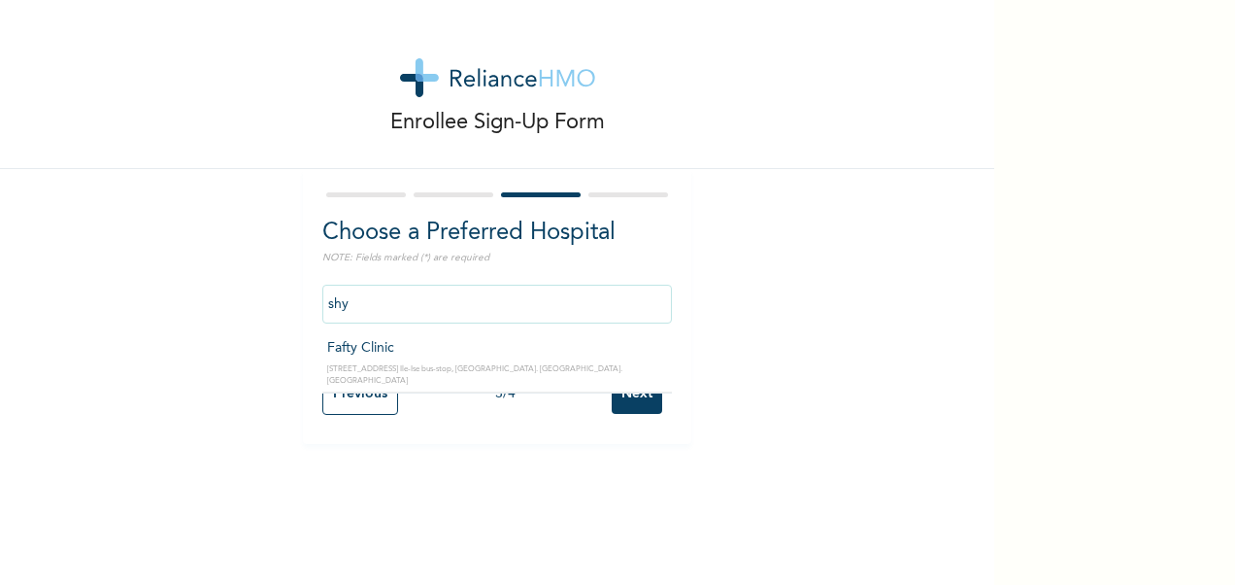
scroll to position [0, 0]
click at [414, 305] on input "Fafty Clinic" at bounding box center [497, 304] width 350 height 39
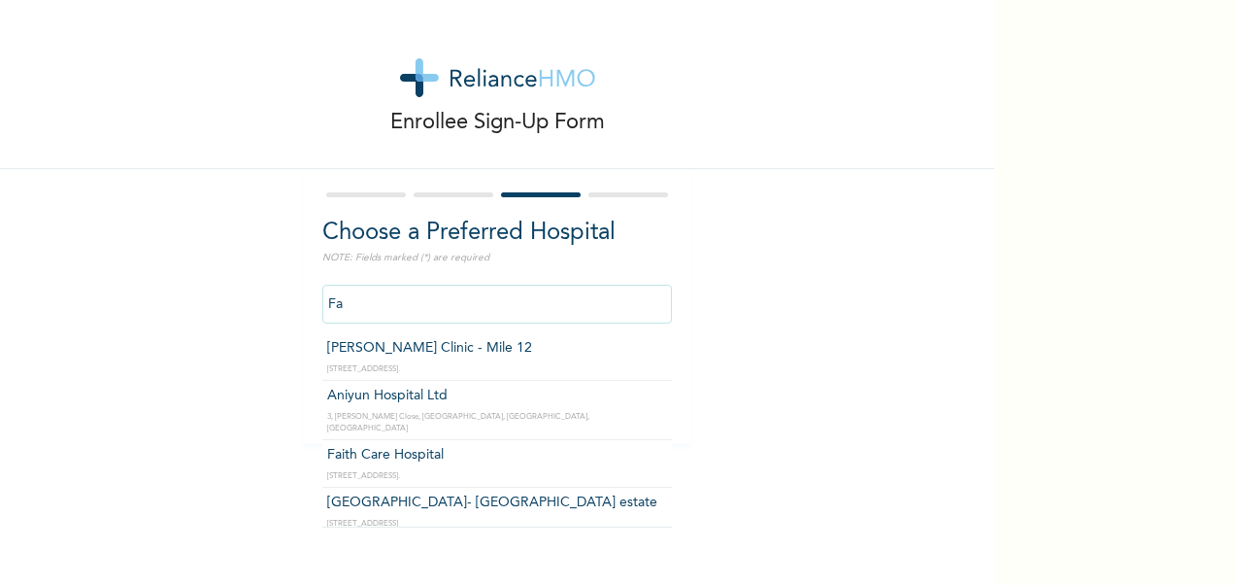
type input "F"
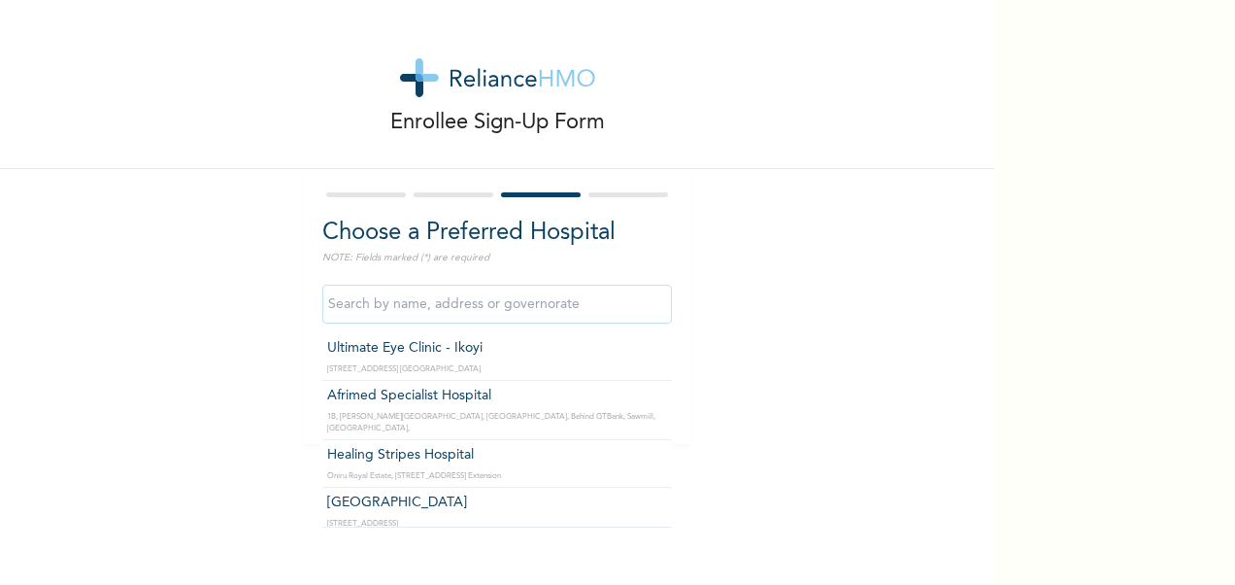
click at [391, 316] on input "text" at bounding box center [497, 304] width 350 height 39
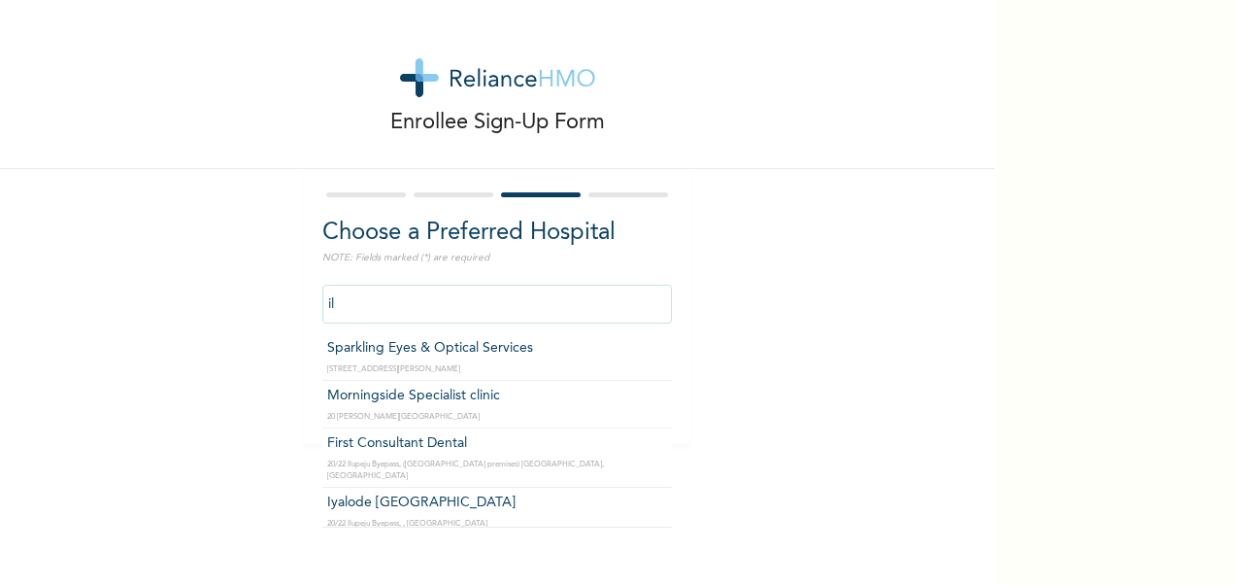
type input "i"
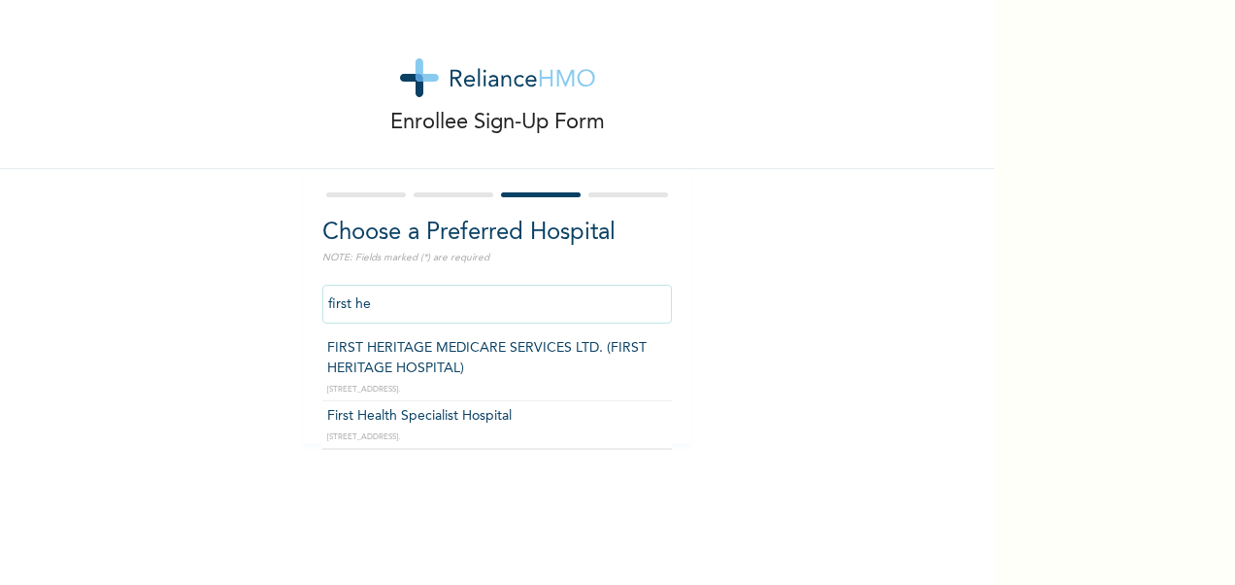
type input "FIRST HERITAGE MEDICARE SERVICES LTD. (FIRST HERITAGE HOSPITAL)"
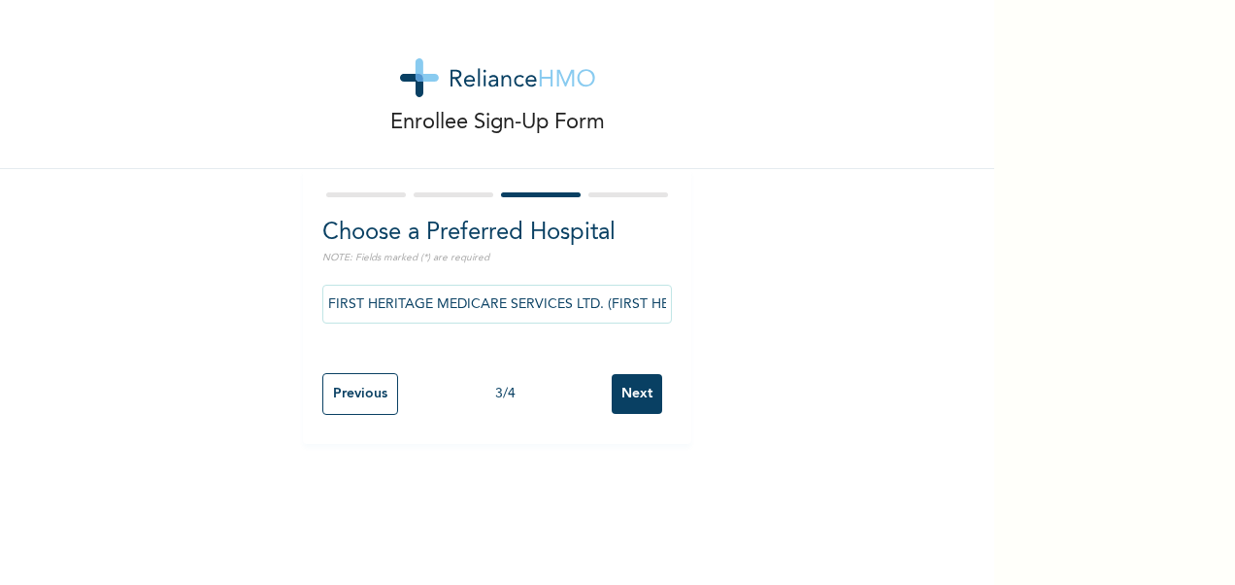
click at [636, 396] on input "Next" at bounding box center [637, 394] width 51 height 40
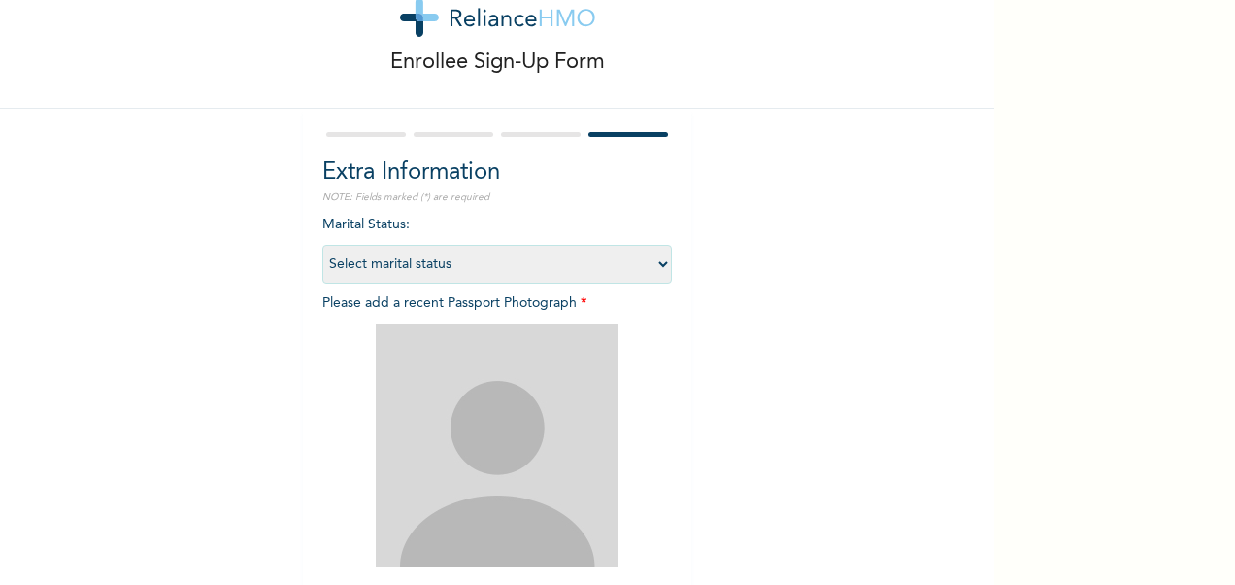
scroll to position [68, 0]
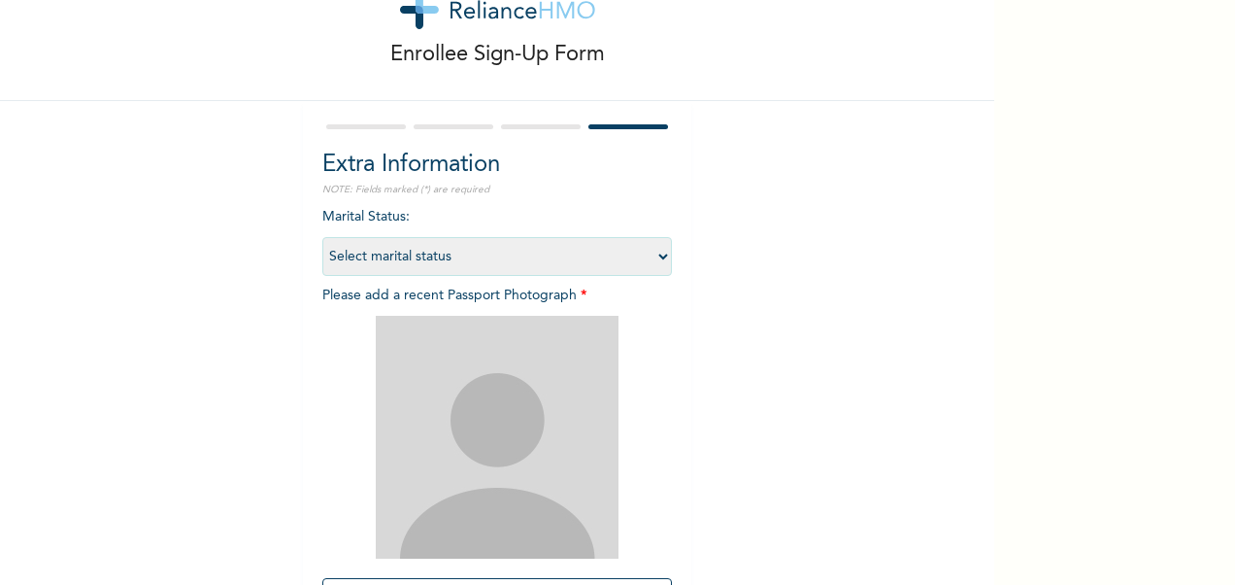
click at [654, 256] on select "Select marital status [DEMOGRAPHIC_DATA] Married [DEMOGRAPHIC_DATA] Widow/[DEMO…" at bounding box center [497, 256] width 350 height 39
select select "2"
click at [322, 237] on select "Select marital status [DEMOGRAPHIC_DATA] Married [DEMOGRAPHIC_DATA] Widow/[DEMO…" at bounding box center [497, 256] width 350 height 39
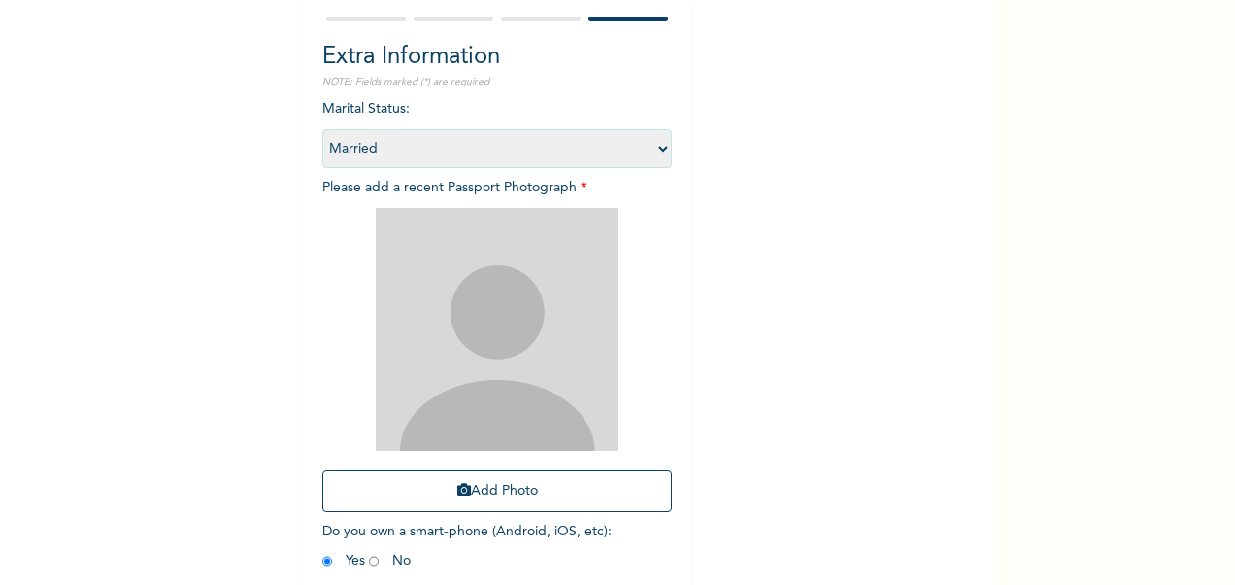
scroll to position [177, 0]
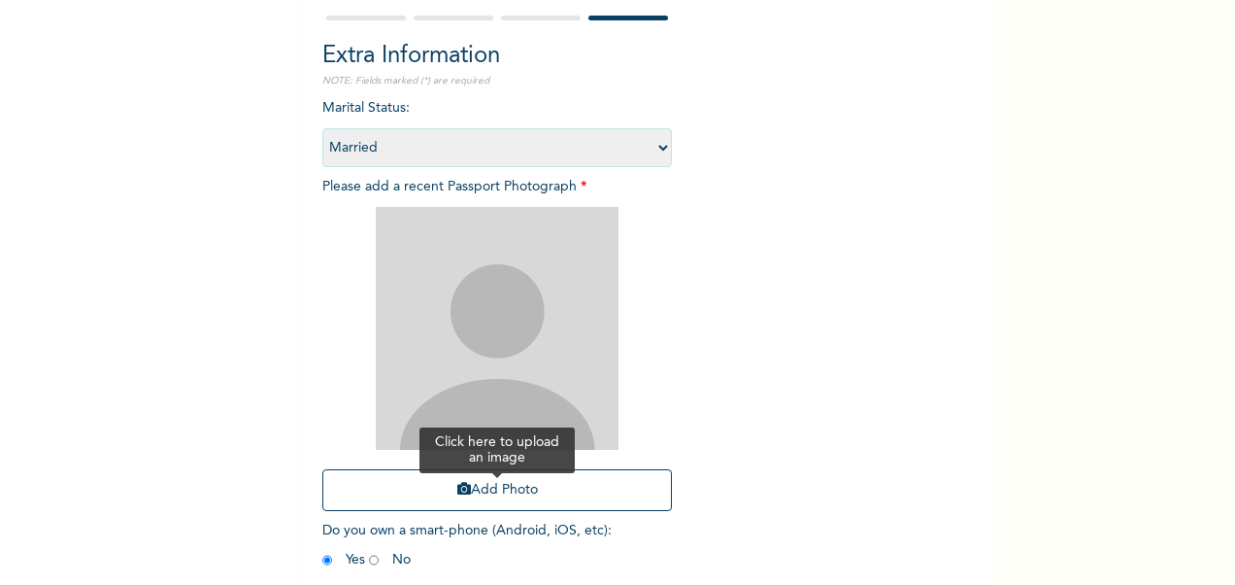
click at [494, 495] on button "Add Photo" at bounding box center [497, 490] width 350 height 42
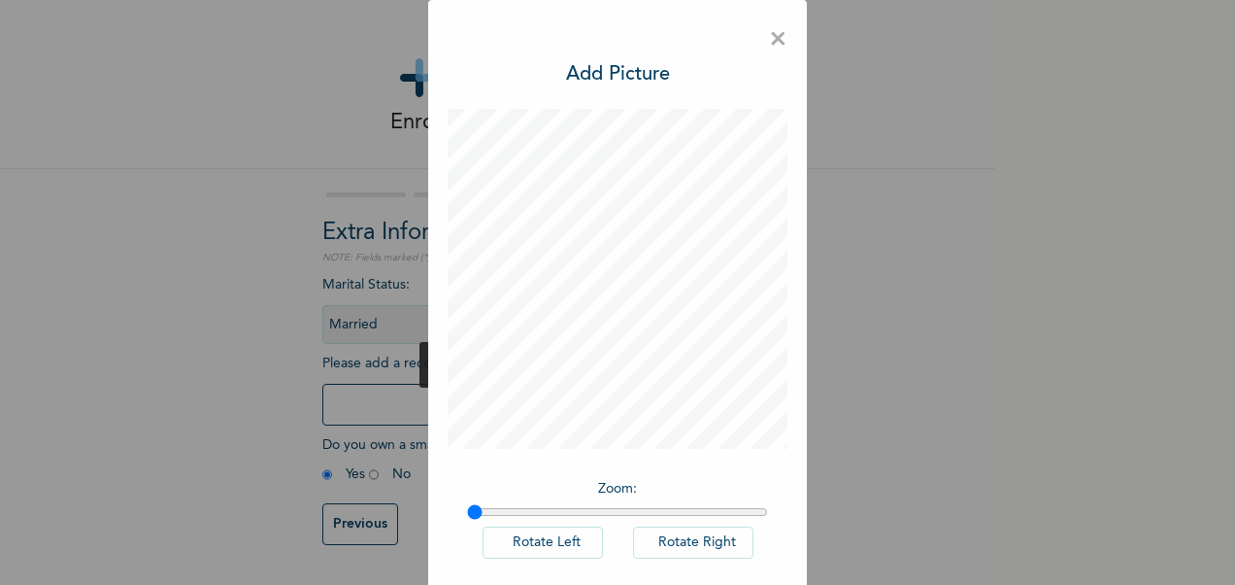
scroll to position [6, 0]
click at [628, 80] on h3 "Add Picture" at bounding box center [618, 74] width 104 height 29
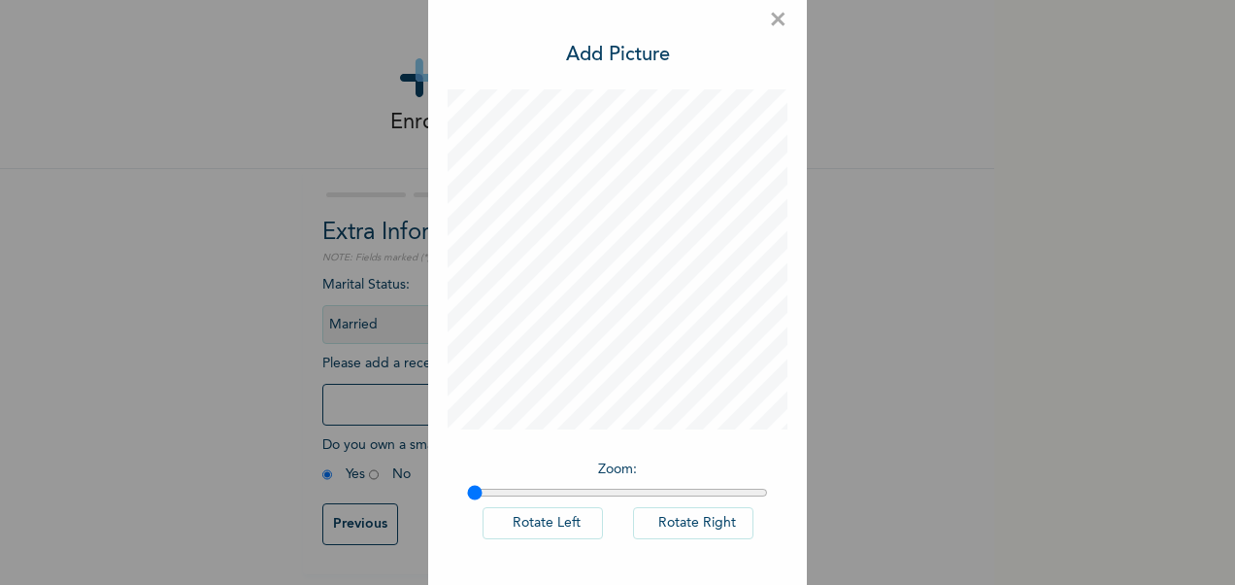
click at [779, 21] on span "×" at bounding box center [778, 20] width 18 height 41
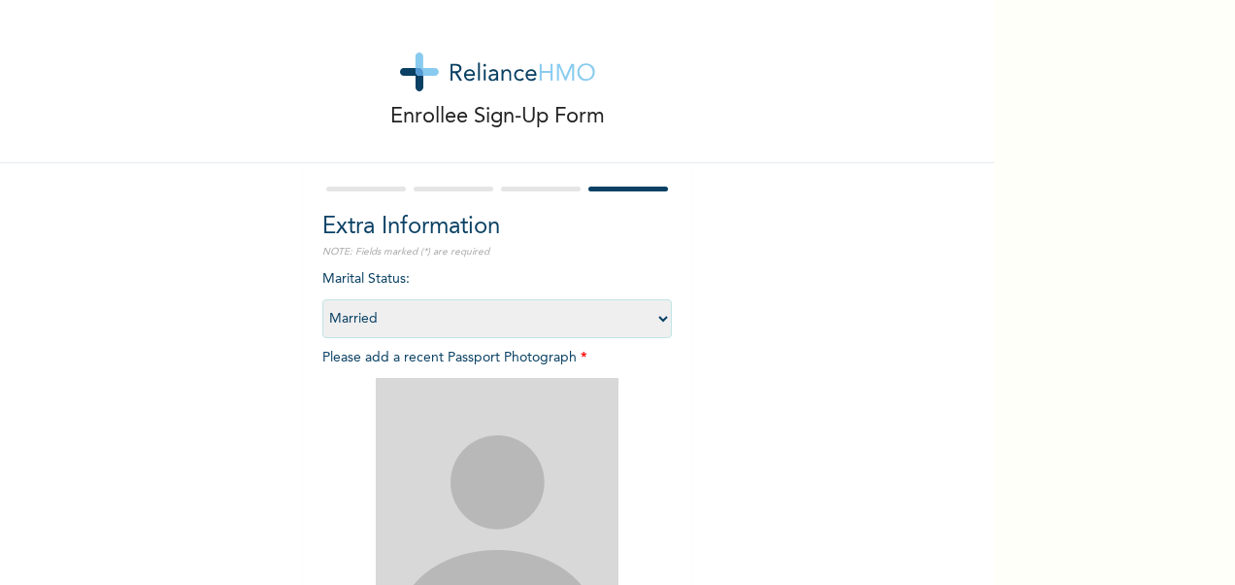
scroll to position [268, 0]
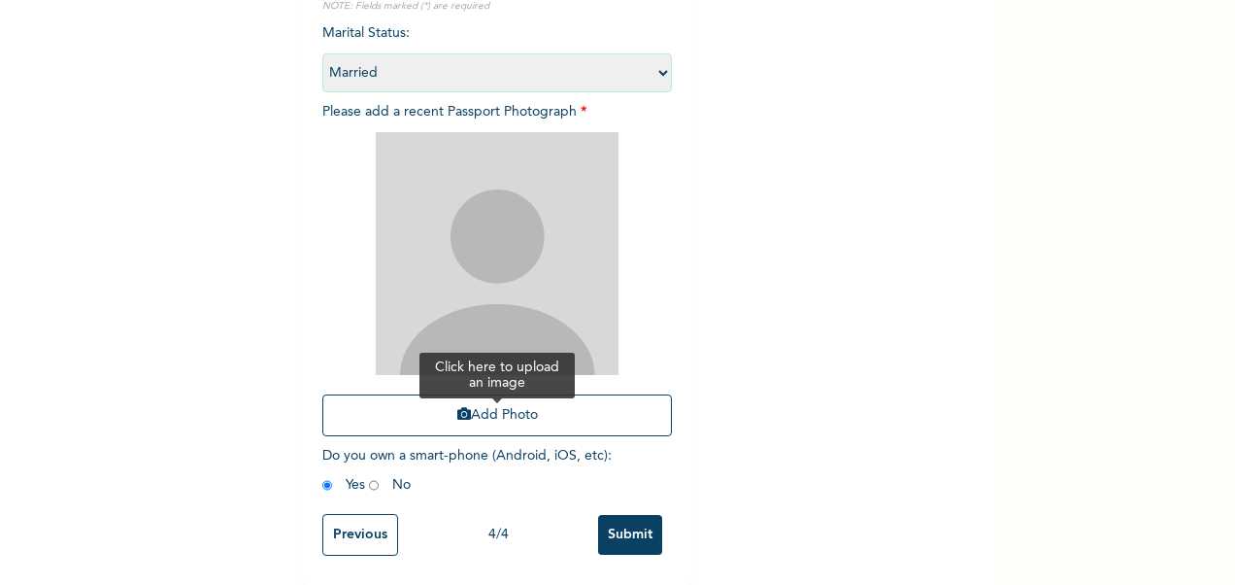
click at [531, 401] on button "Add Photo" at bounding box center [497, 415] width 350 height 42
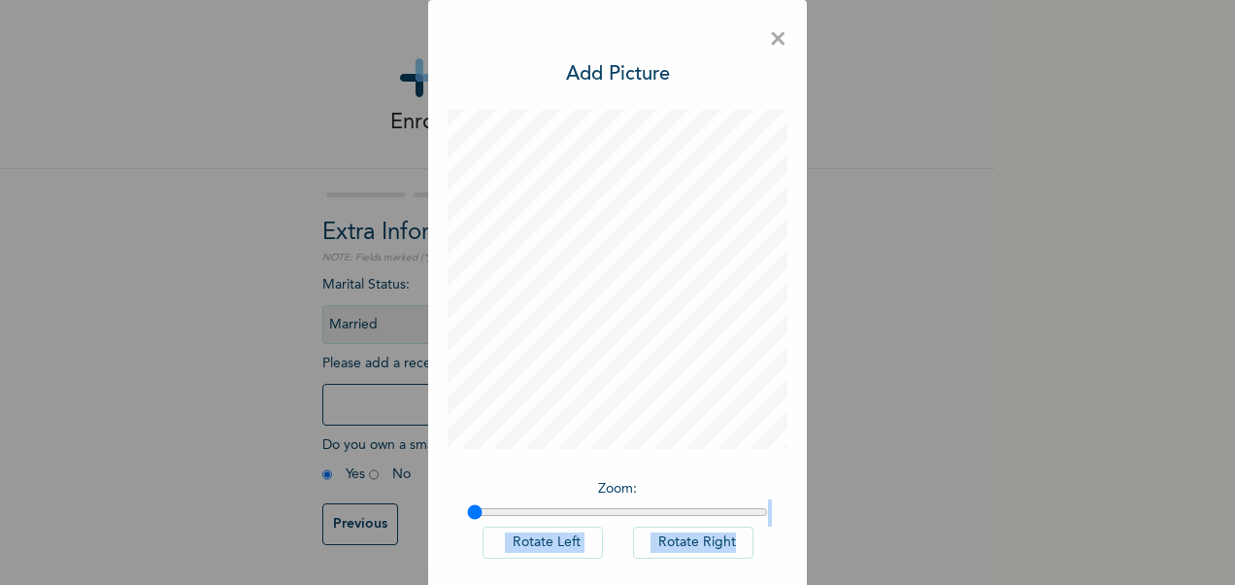
drag, startPoint x: 979, startPoint y: 517, endPoint x: 983, endPoint y: 542, distance: 25.5
click at [983, 542] on div "× Add Picture Zoom : Rotate Left Rotate Right DONE" at bounding box center [617, 292] width 1235 height 585
drag, startPoint x: 983, startPoint y: 542, endPoint x: 983, endPoint y: 569, distance: 27.2
click at [983, 569] on div "× Add Picture Zoom : Rotate Left Rotate Right DONE" at bounding box center [617, 292] width 1235 height 585
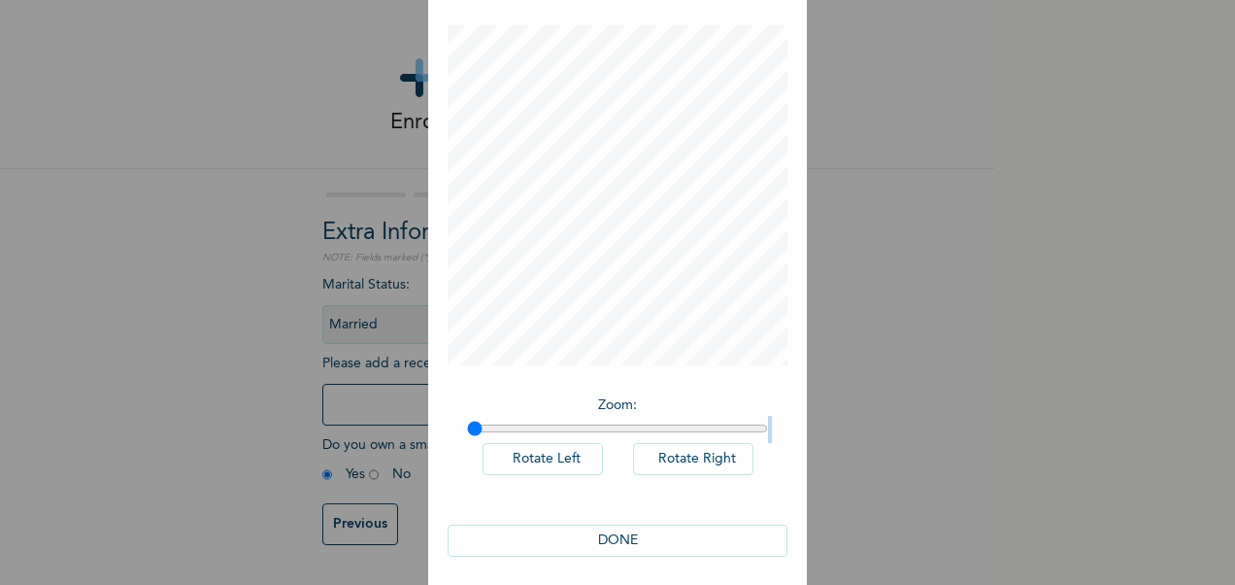
scroll to position [92, 0]
click at [674, 534] on button "DONE" at bounding box center [618, 532] width 340 height 32
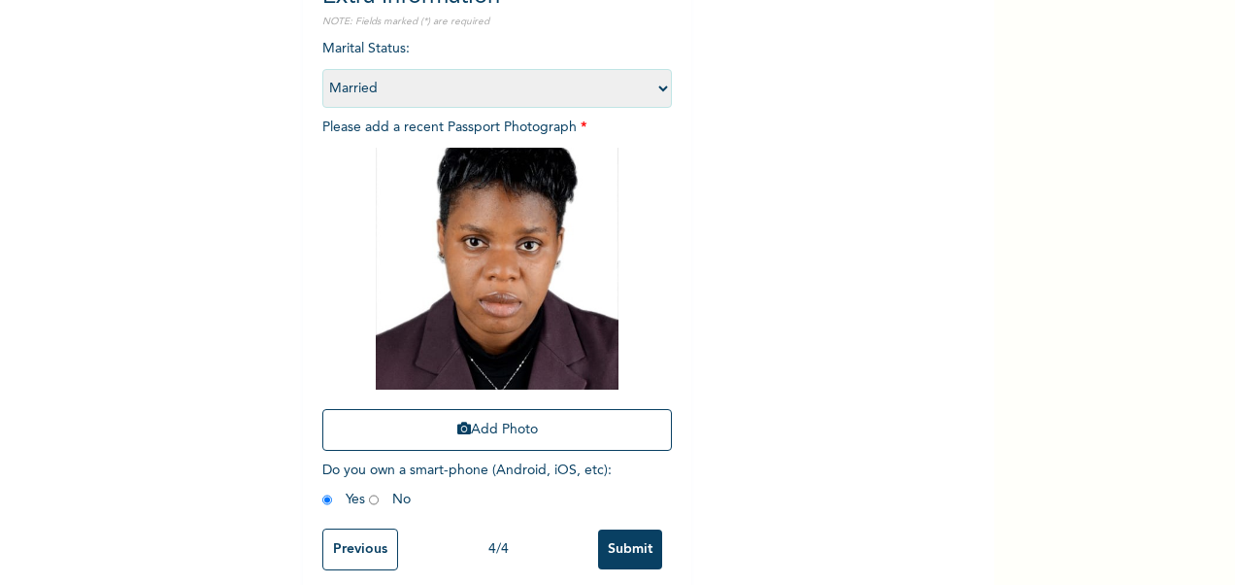
scroll to position [267, 0]
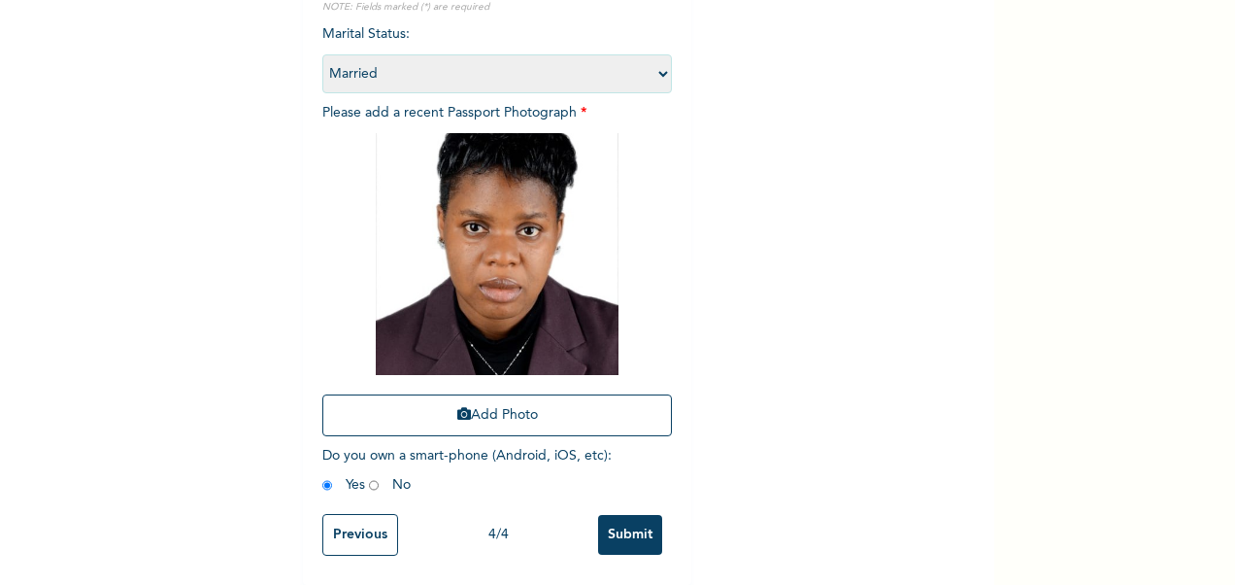
click at [625, 525] on input "Submit" at bounding box center [630, 535] width 64 height 40
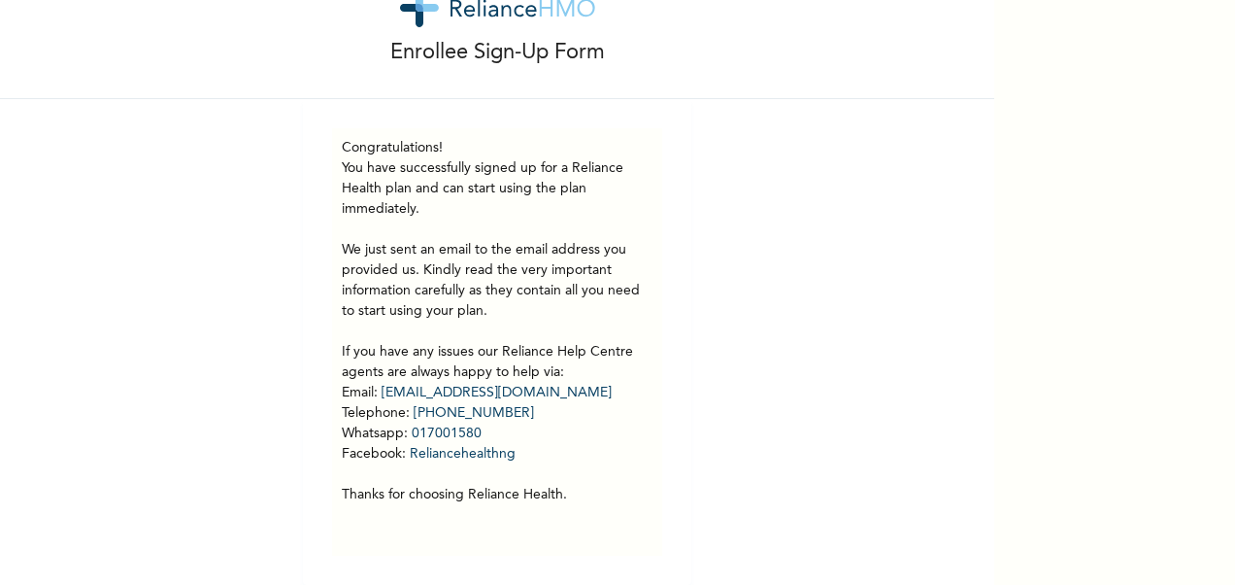
scroll to position [84, 0]
